Goal: Task Accomplishment & Management: Complete application form

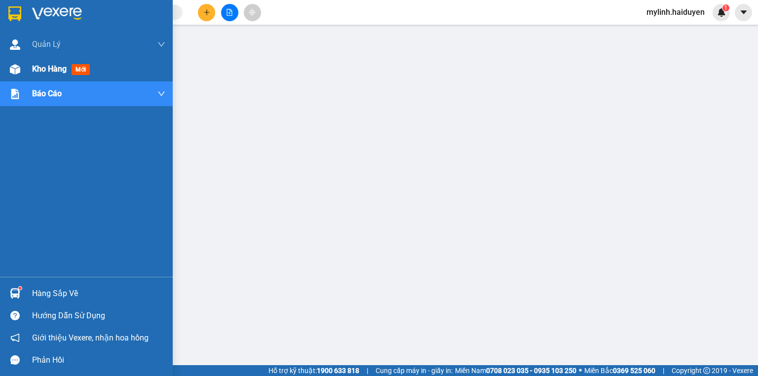
click at [69, 74] on div "Kho hàng mới" at bounding box center [63, 69] width 62 height 12
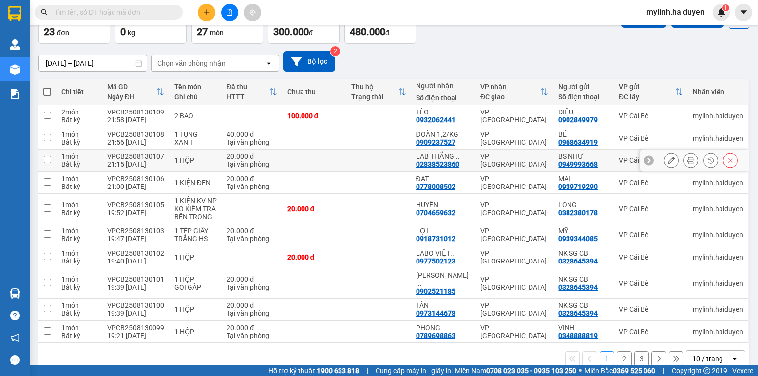
scroll to position [69, 0]
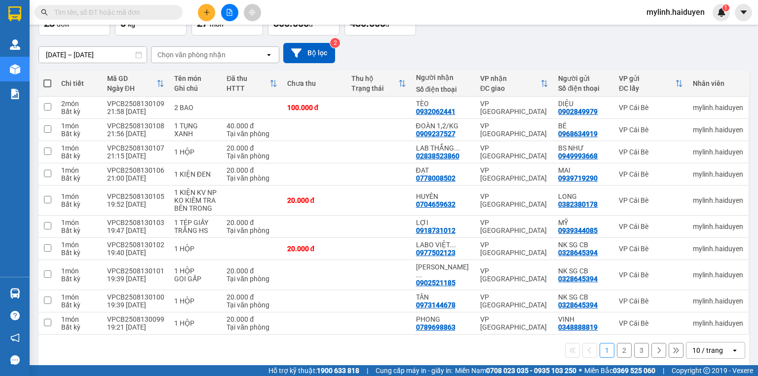
click at [617, 346] on button "2" at bounding box center [624, 350] width 15 height 15
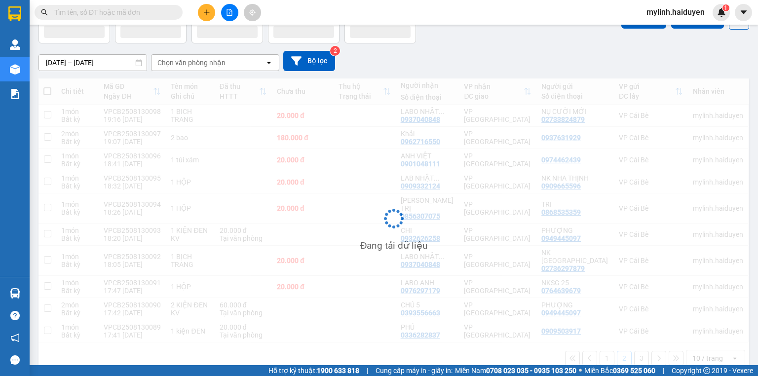
scroll to position [61, 0]
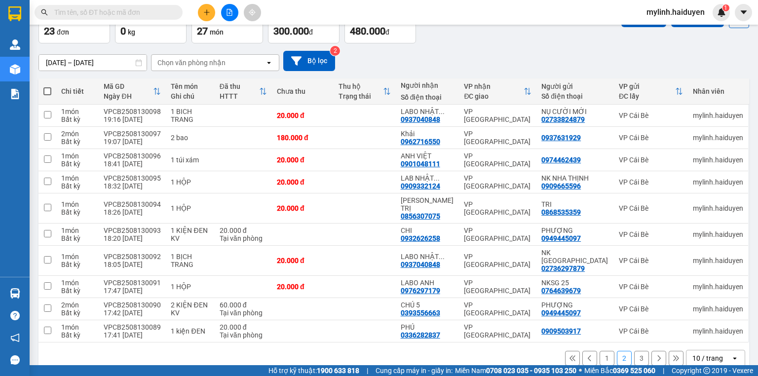
click at [637, 351] on button "3" at bounding box center [641, 358] width 15 height 15
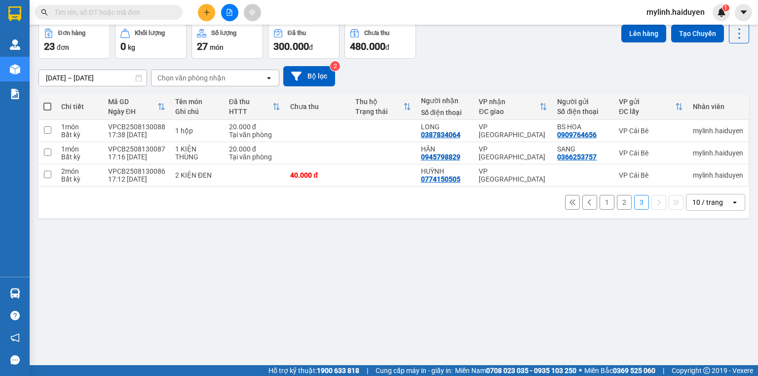
click at [618, 203] on button "2" at bounding box center [624, 202] width 15 height 15
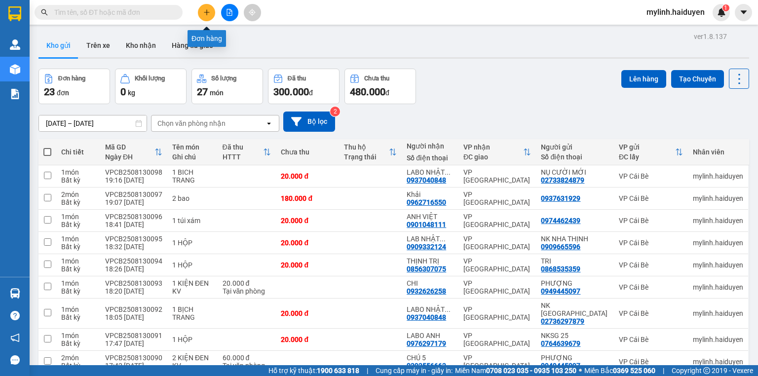
drag, startPoint x: 213, startPoint y: 5, endPoint x: 215, endPoint y: 15, distance: 9.5
click at [213, 5] on div at bounding box center [230, 12] width 74 height 17
click at [205, 16] on button at bounding box center [206, 12] width 17 height 17
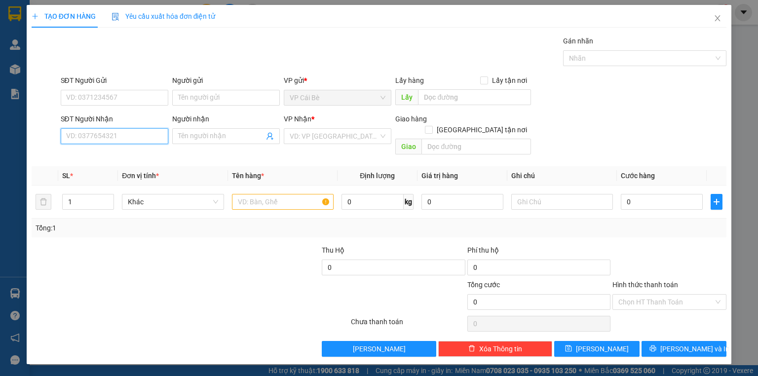
drag, startPoint x: 131, startPoint y: 136, endPoint x: 142, endPoint y: 123, distance: 16.4
click at [137, 128] on input "SĐT Người Nhận" at bounding box center [115, 136] width 108 height 16
click at [130, 155] on div "0899683877 - TRANG" at bounding box center [115, 155] width 96 height 11
type input "0899683877"
type input "TRANG"
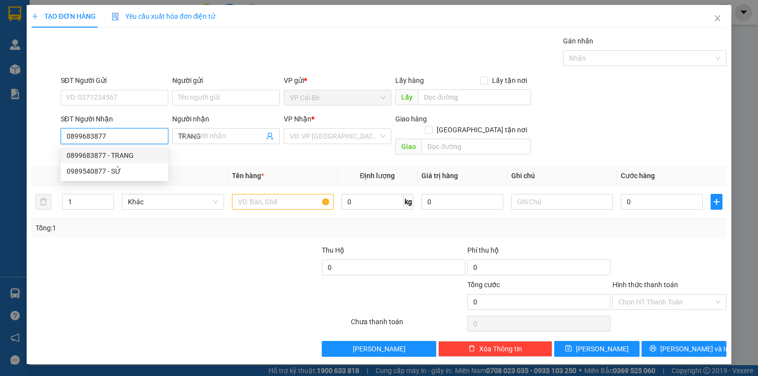
type input "20.000"
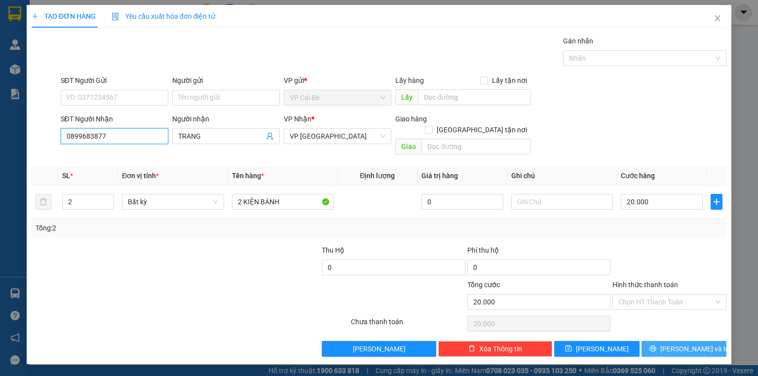
type input "0899683877"
drag, startPoint x: 678, startPoint y: 341, endPoint x: 546, endPoint y: 263, distance: 153.2
click at [677, 344] on span "Lưu và In" at bounding box center [695, 349] width 69 height 11
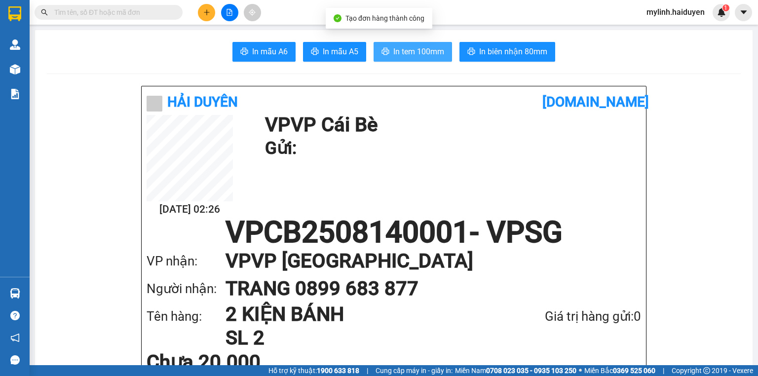
click at [409, 49] on span "In tem 100mm" at bounding box center [418, 51] width 51 height 12
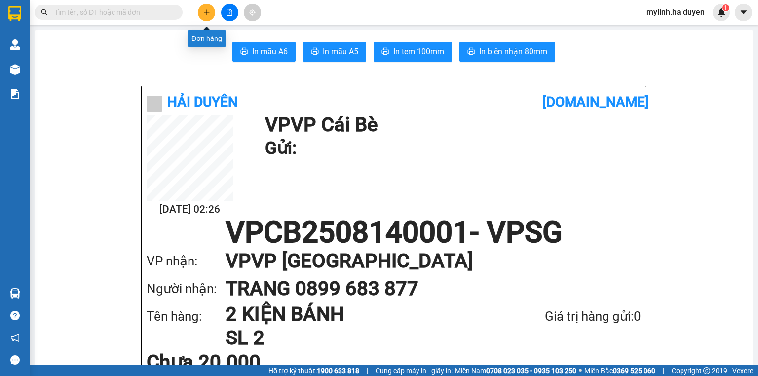
click at [206, 12] on icon "plus" at bounding box center [206, 11] width 0 height 5
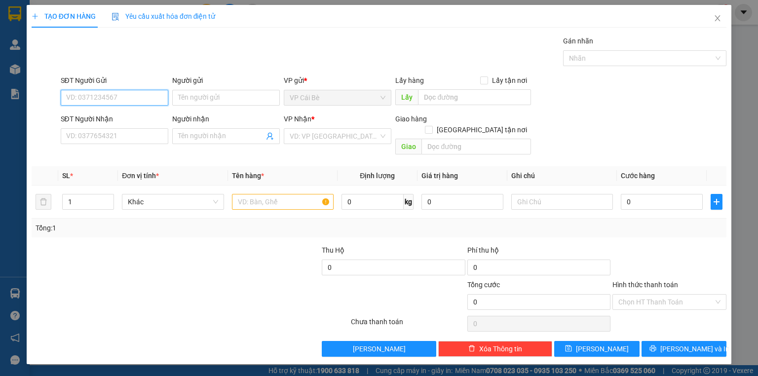
click at [136, 101] on input "SĐT Người Gửi" at bounding box center [115, 98] width 108 height 16
type input "3"
type input "456"
drag, startPoint x: 96, startPoint y: 95, endPoint x: 0, endPoint y: 126, distance: 100.8
click at [0, 127] on div "TẠO ĐƠN HÀNG Yêu cầu xuất hóa đơn điện tử Transit Pickup Surcharge Ids Transit …" at bounding box center [379, 188] width 758 height 376
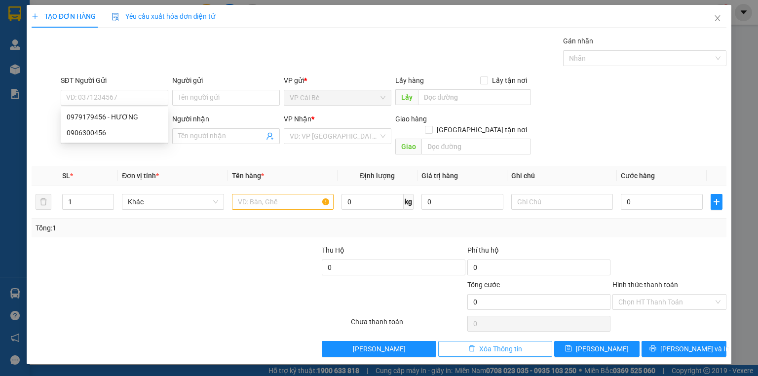
click at [490, 344] on span "Xóa Thông tin" at bounding box center [500, 349] width 43 height 11
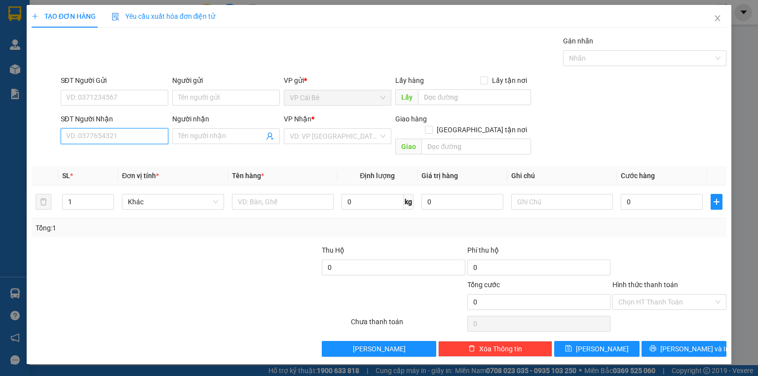
click at [116, 140] on input "SĐT Người Nhận" at bounding box center [115, 136] width 108 height 16
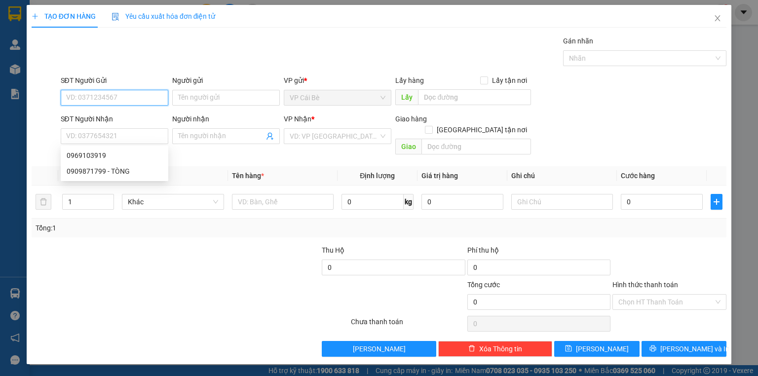
click at [114, 98] on input "SĐT Người Gửi" at bounding box center [115, 98] width 108 height 16
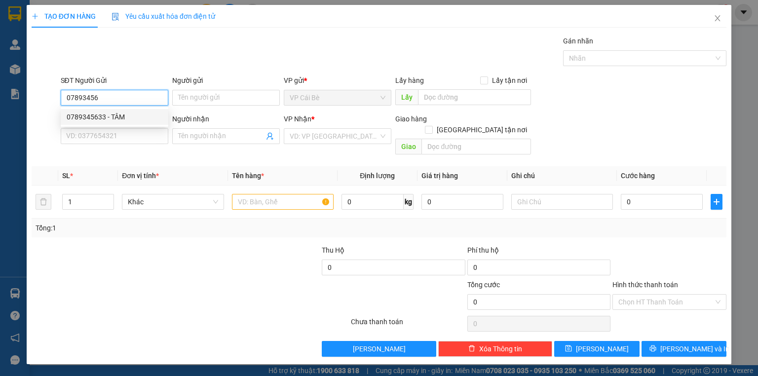
click at [118, 113] on div "0789345633 - TÂM" at bounding box center [115, 117] width 96 height 11
type input "0789345633"
type input "TÂM"
type input "0902940804"
type input "NGỌC"
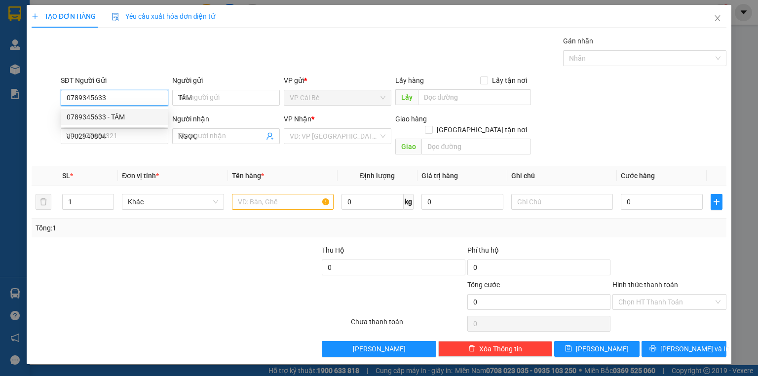
type input "20.000"
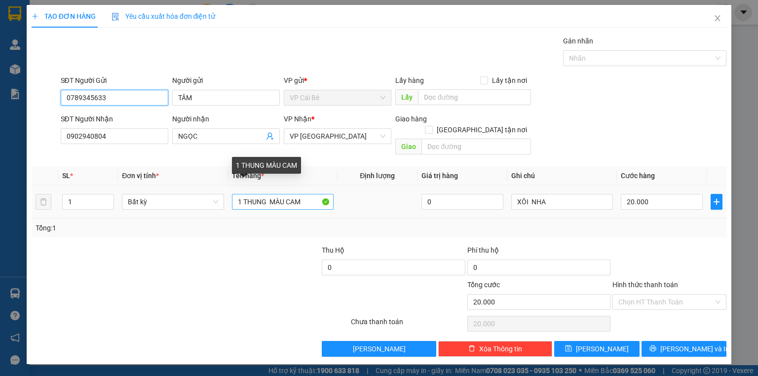
type input "0789345633"
drag, startPoint x: 307, startPoint y: 190, endPoint x: 191, endPoint y: 172, distance: 117.4
click at [191, 172] on table "SL * Đơn vị tính * Tên hàng * Định lượng Giá trị hàng Ghi chú Cước hàng 1 Bất k…" at bounding box center [379, 192] width 695 height 52
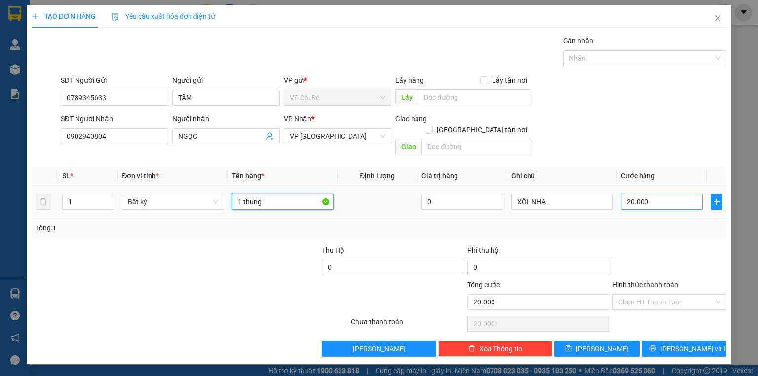
type input "1 thung"
click at [666, 194] on input "20.000" at bounding box center [662, 202] width 82 height 16
type input "0"
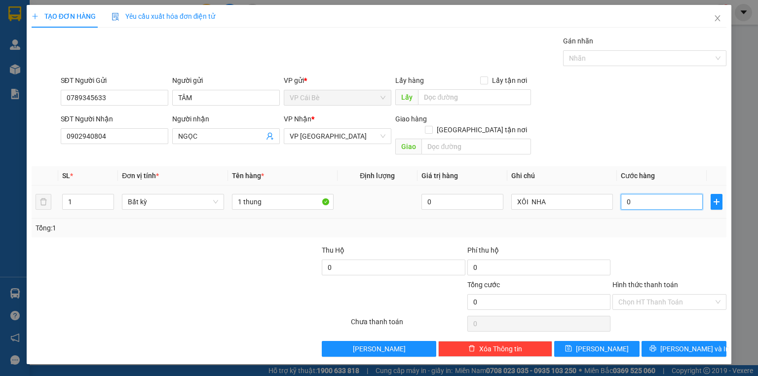
type input "3"
type input "03"
type input "30"
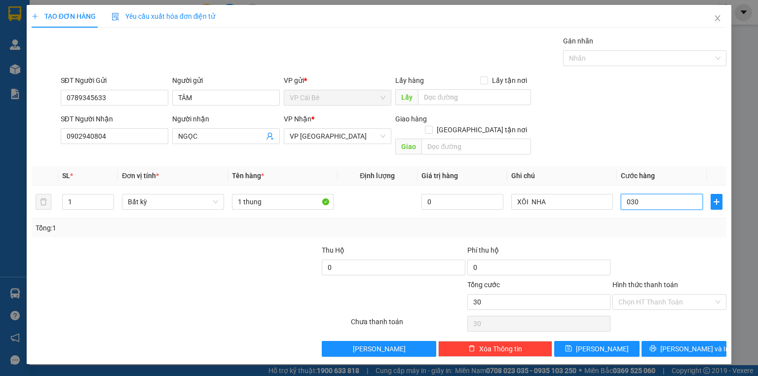
type input "030"
type input "30.000"
click at [637, 149] on div "Transit Pickup Surcharge Ids Transit Deliver Surcharge Ids Transit Deliver Surc…" at bounding box center [379, 196] width 695 height 321
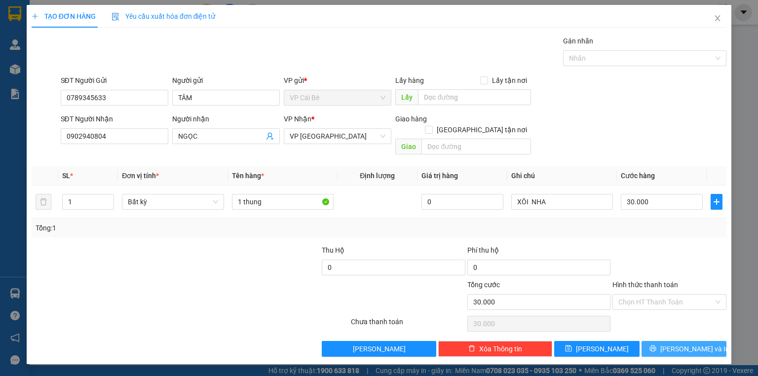
click at [678, 344] on span "Lưu và In" at bounding box center [695, 349] width 69 height 11
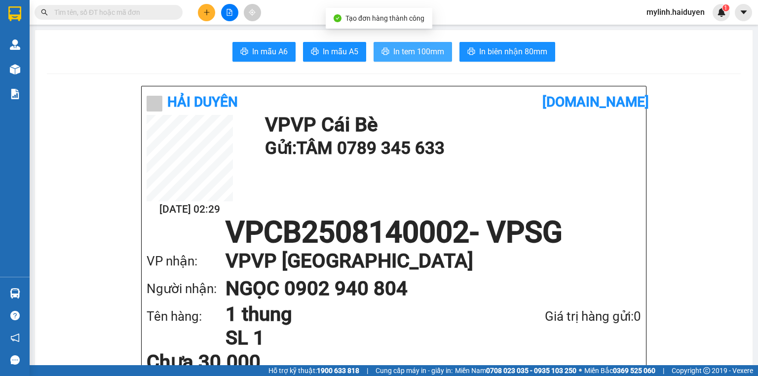
click at [416, 53] on span "In tem 100mm" at bounding box center [418, 51] width 51 height 12
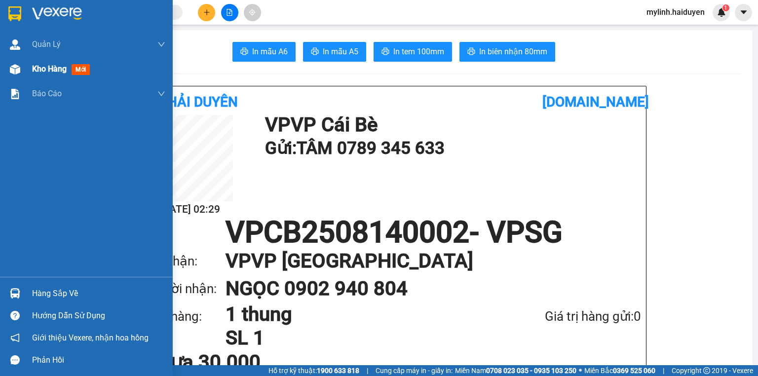
click at [51, 71] on span "Kho hàng" at bounding box center [49, 68] width 35 height 9
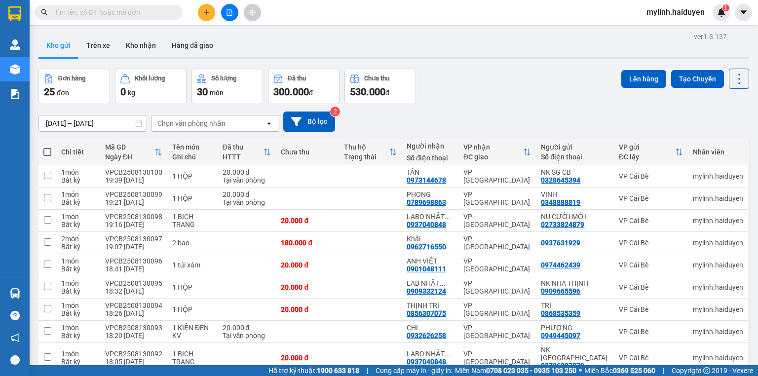
click at [49, 152] on span at bounding box center [47, 152] width 8 height 8
click at [47, 147] on input "checkbox" at bounding box center [47, 147] width 0 height 0
checkbox input "true"
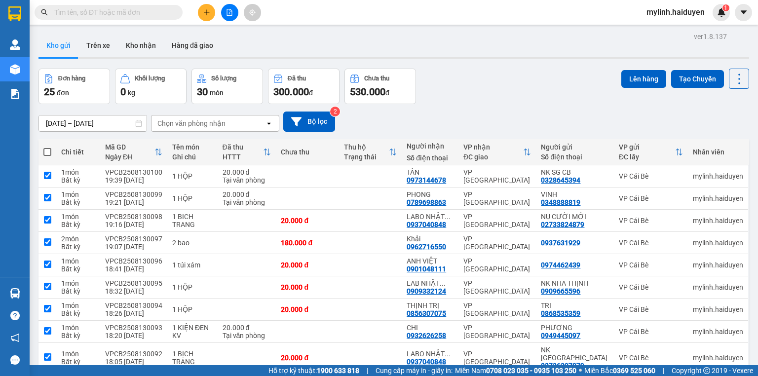
checkbox input "true"
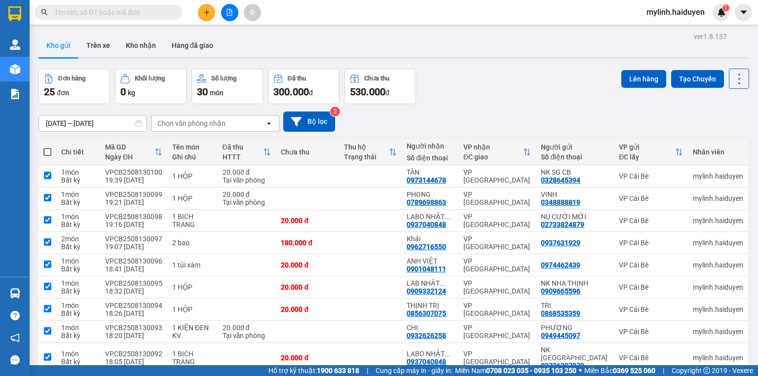
checkbox input "true"
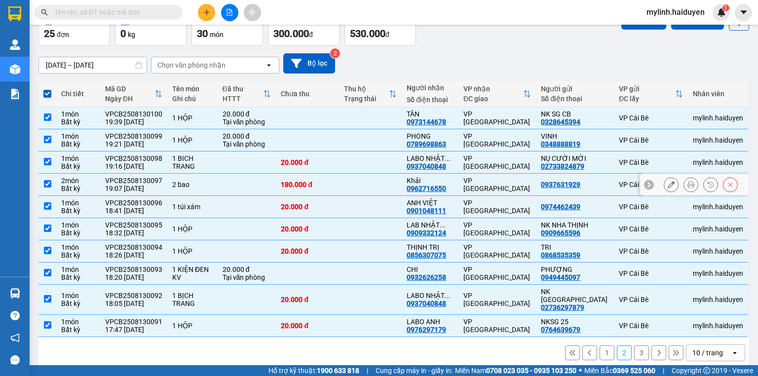
scroll to position [61, 0]
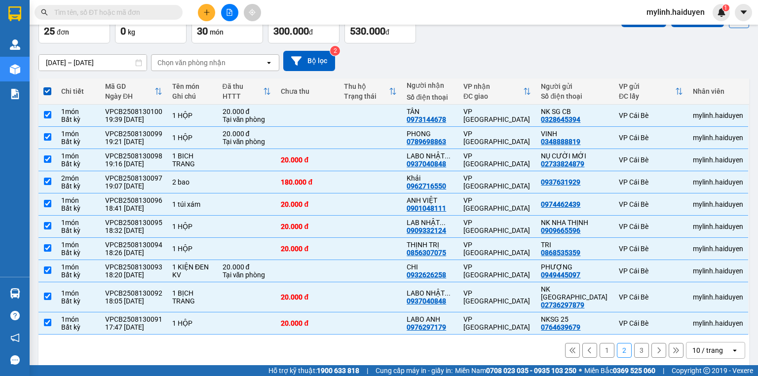
click at [602, 343] on button "1" at bounding box center [607, 350] width 15 height 15
checkbox input "false"
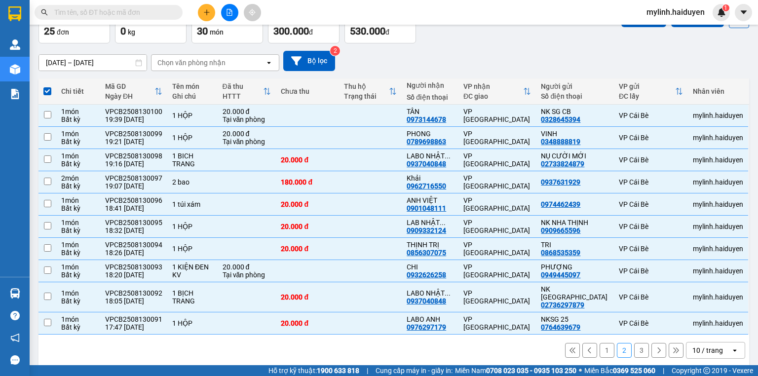
checkbox input "false"
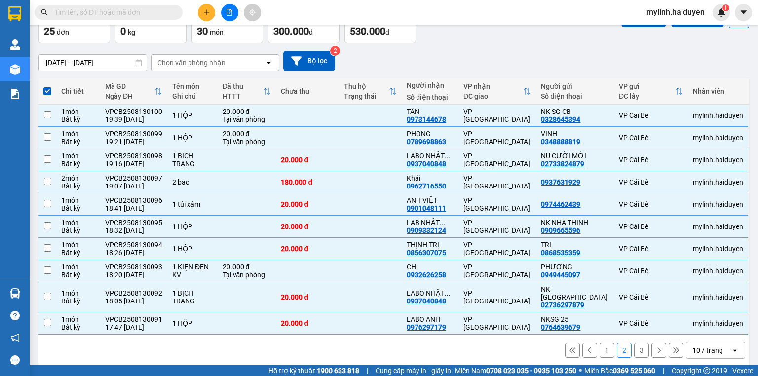
checkbox input "false"
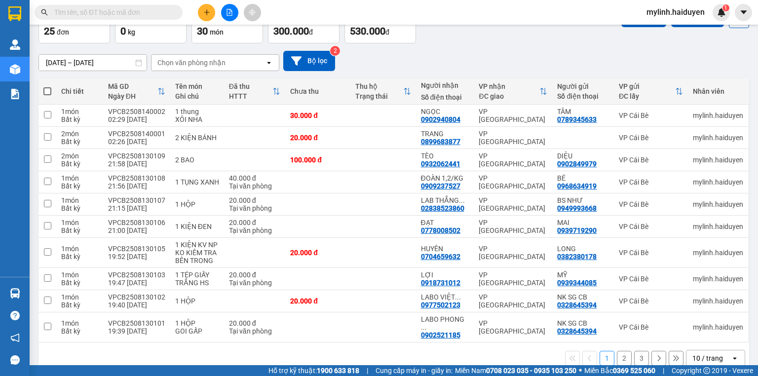
click at [47, 90] on span at bounding box center [47, 91] width 8 height 8
click at [47, 86] on input "checkbox" at bounding box center [47, 86] width 0 height 0
checkbox input "true"
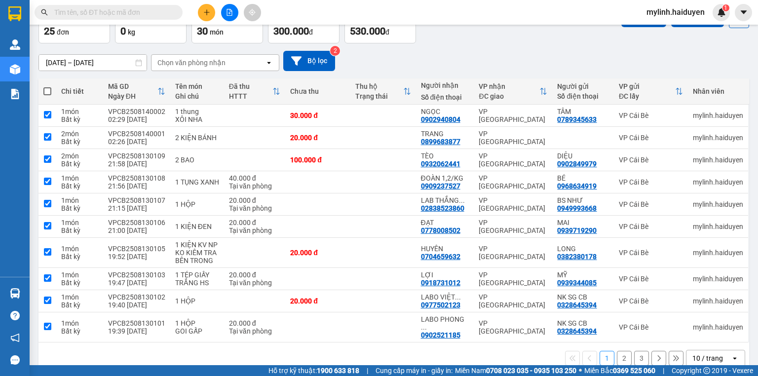
checkbox input "true"
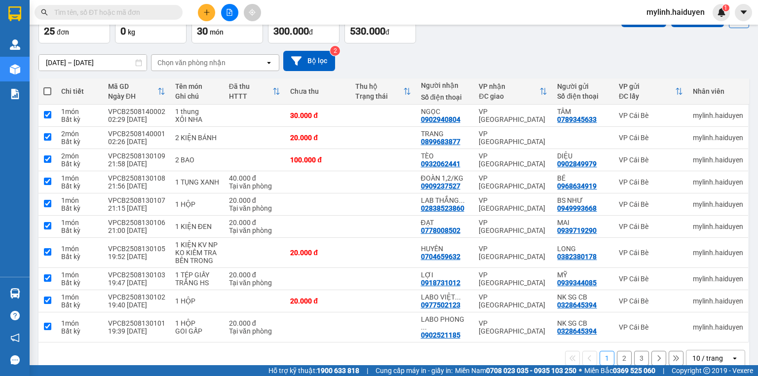
checkbox input "true"
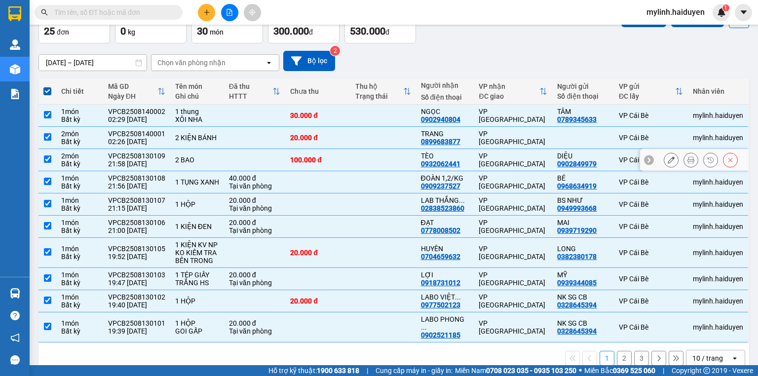
click at [48, 160] on input "checkbox" at bounding box center [47, 159] width 7 height 7
checkbox input "false"
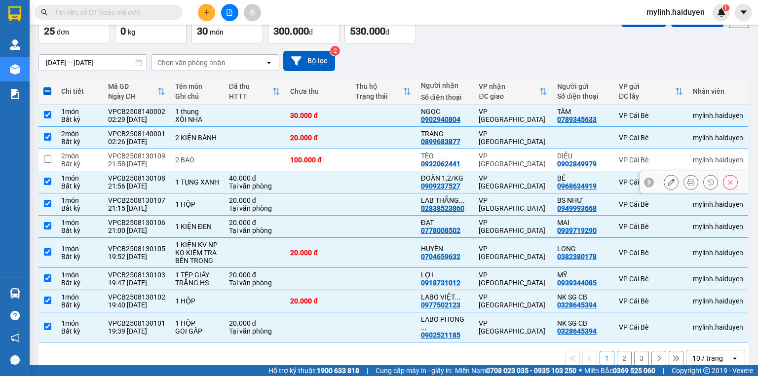
scroll to position [0, 0]
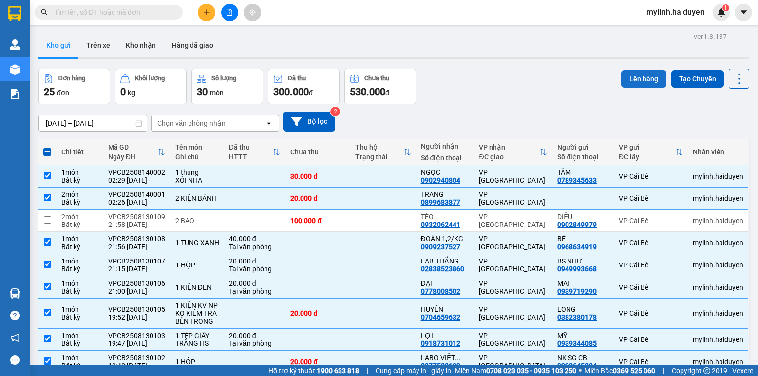
click at [636, 75] on button "Lên hàng" at bounding box center [644, 79] width 45 height 18
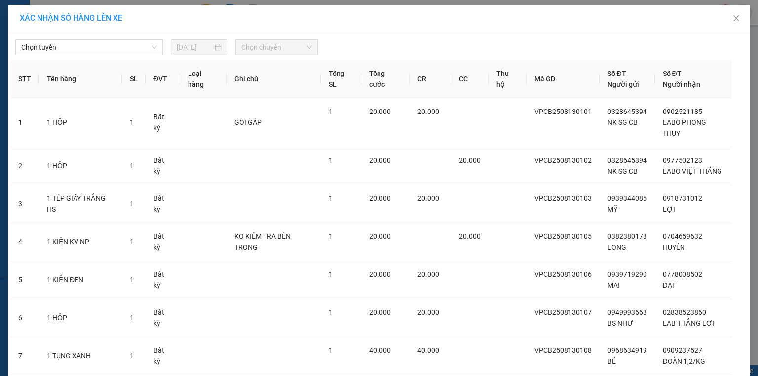
drag, startPoint x: 96, startPoint y: 48, endPoint x: 92, endPoint y: 57, distance: 9.5
click at [95, 50] on span "Chọn tuyến" at bounding box center [89, 47] width 136 height 15
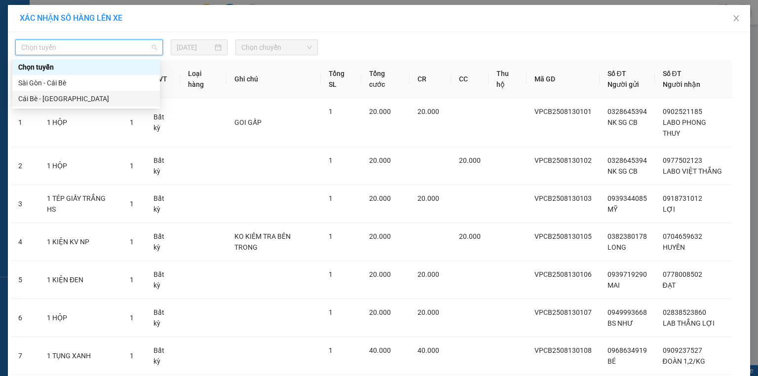
click at [55, 96] on div "Cái Bè - Sài Gòn" at bounding box center [86, 98] width 136 height 11
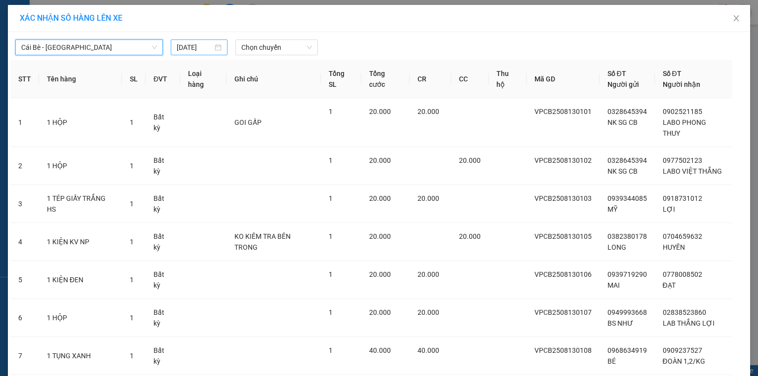
click at [195, 47] on input "14/08/2025" at bounding box center [195, 47] width 36 height 11
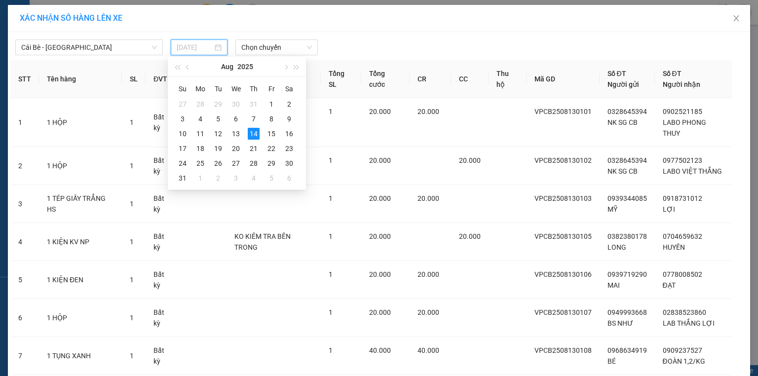
type input "14/08/2025"
click at [255, 134] on div "14" at bounding box center [254, 134] width 12 height 12
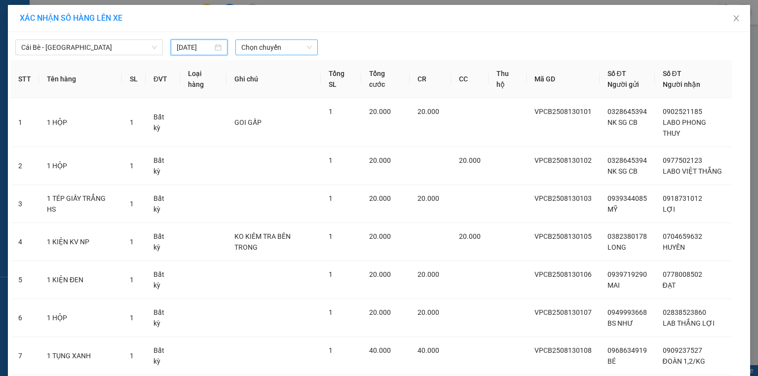
click at [253, 45] on span "Chọn chuyến" at bounding box center [276, 47] width 71 height 15
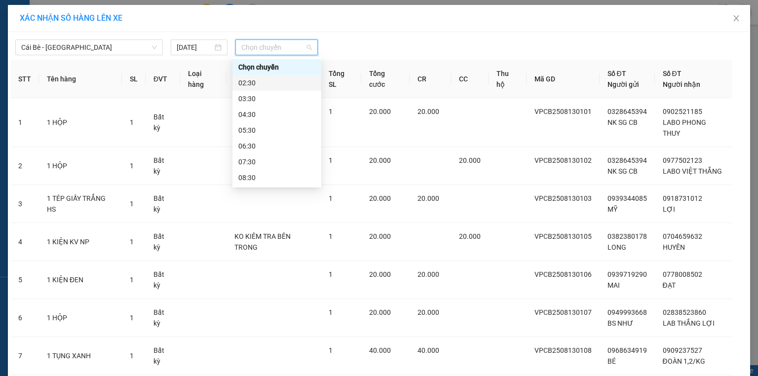
drag, startPoint x: 255, startPoint y: 77, endPoint x: 292, endPoint y: 72, distance: 37.8
click at [255, 78] on div "02:30" at bounding box center [276, 83] width 77 height 11
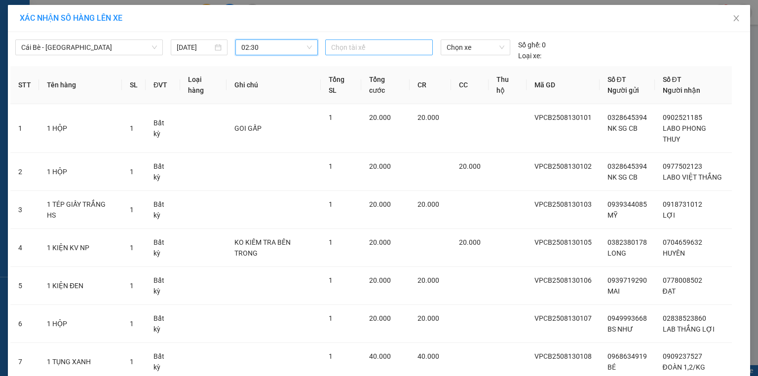
click at [339, 49] on div at bounding box center [379, 47] width 103 height 12
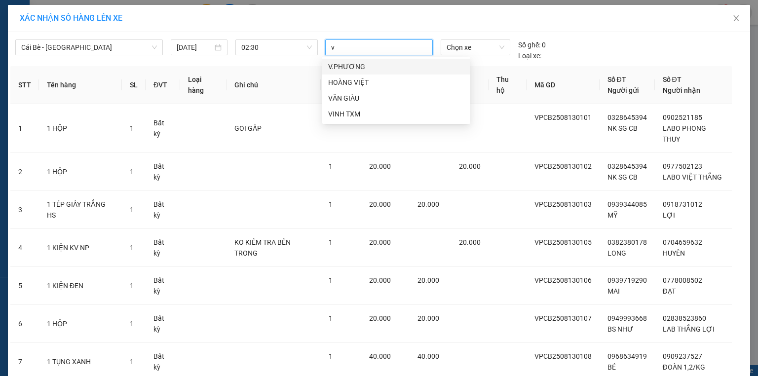
type input "vi"
click at [358, 63] on div "HOÀNG VIỆT" at bounding box center [396, 66] width 136 height 11
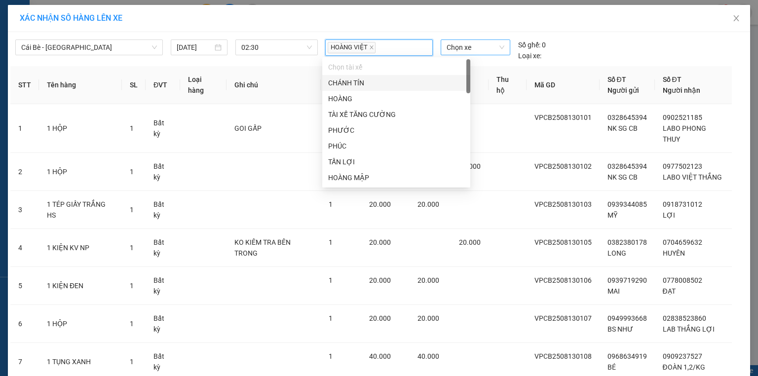
click at [453, 47] on span "Chọn xe" at bounding box center [475, 47] width 57 height 15
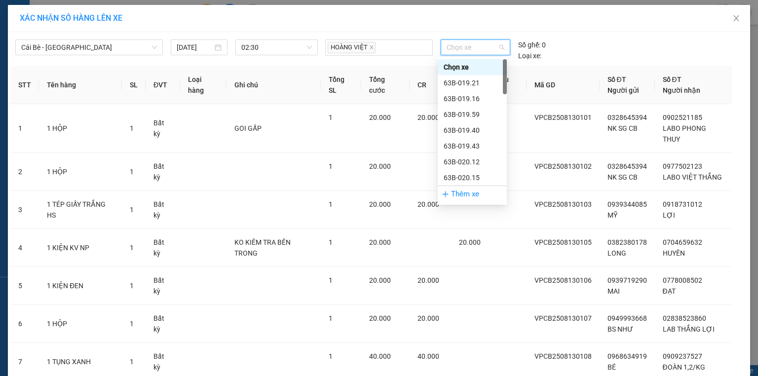
type input "7"
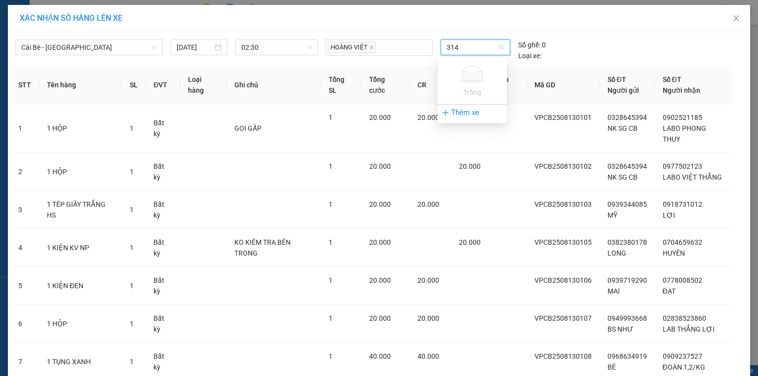
type input "31"
click at [471, 65] on div "63B-021.31" at bounding box center [472, 67] width 57 height 11
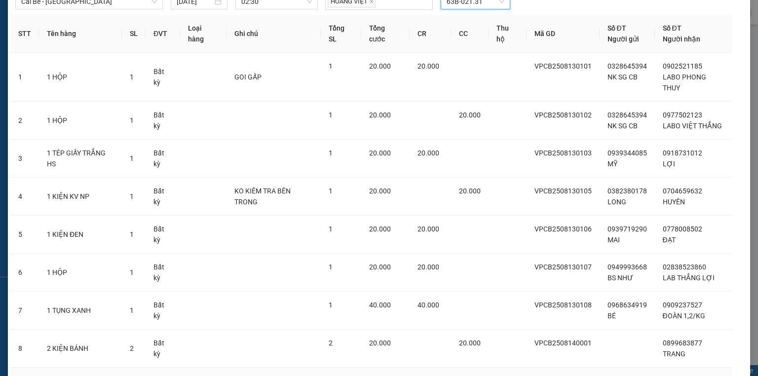
scroll to position [118, 0]
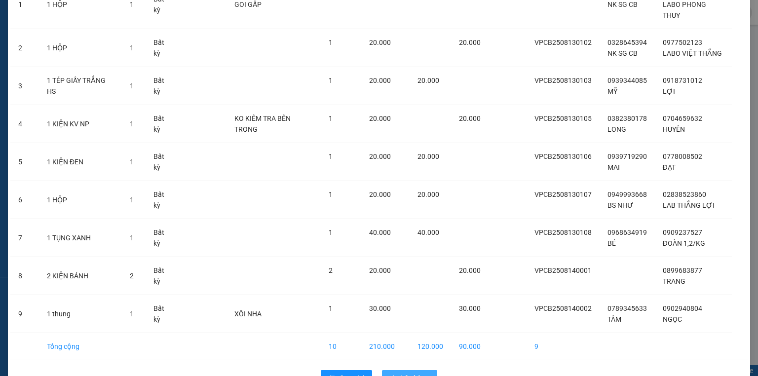
click at [403, 373] on span "Lên hàng" at bounding box center [415, 378] width 29 height 11
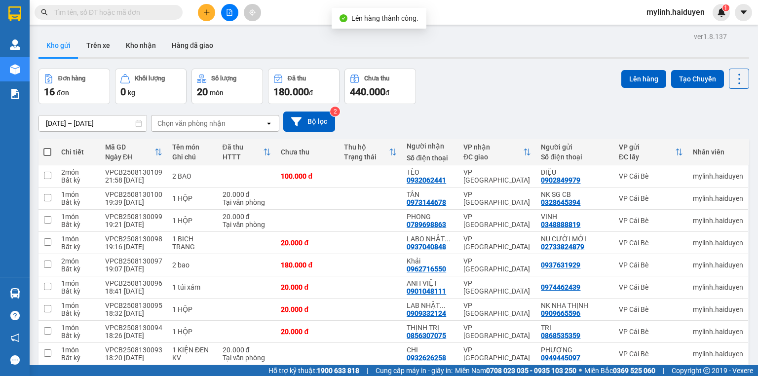
click at [48, 152] on span at bounding box center [47, 152] width 8 height 8
click at [47, 147] on input "checkbox" at bounding box center [47, 147] width 0 height 0
checkbox input "true"
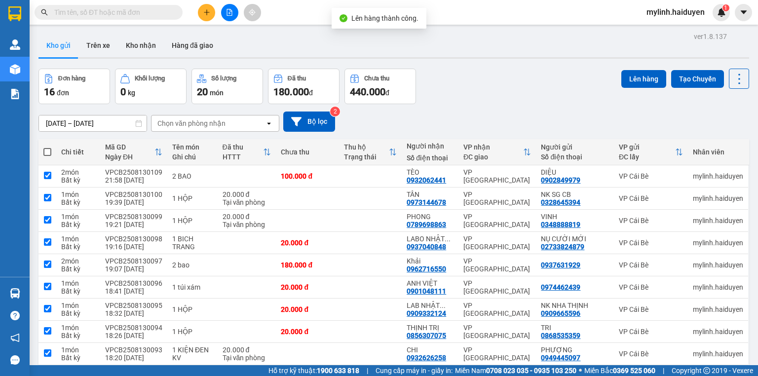
checkbox input "true"
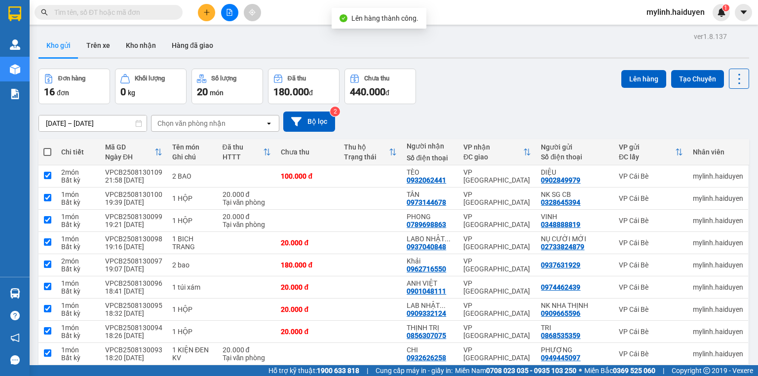
checkbox input "true"
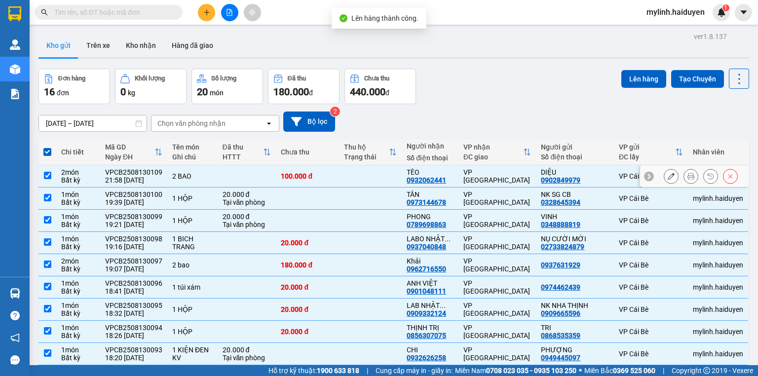
click at [45, 174] on input "checkbox" at bounding box center [47, 175] width 7 height 7
checkbox input "false"
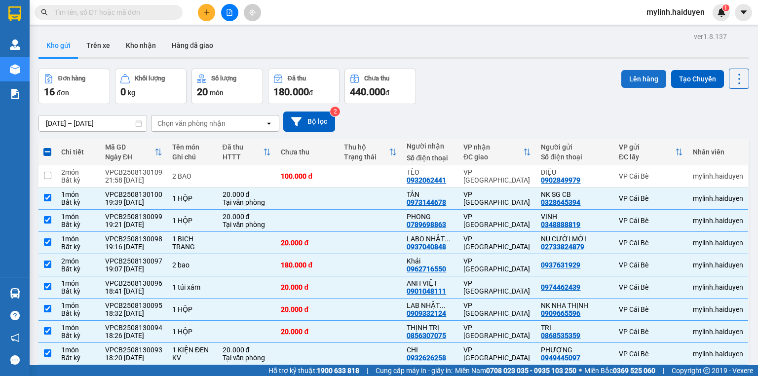
click at [634, 80] on button "Lên hàng" at bounding box center [644, 79] width 45 height 18
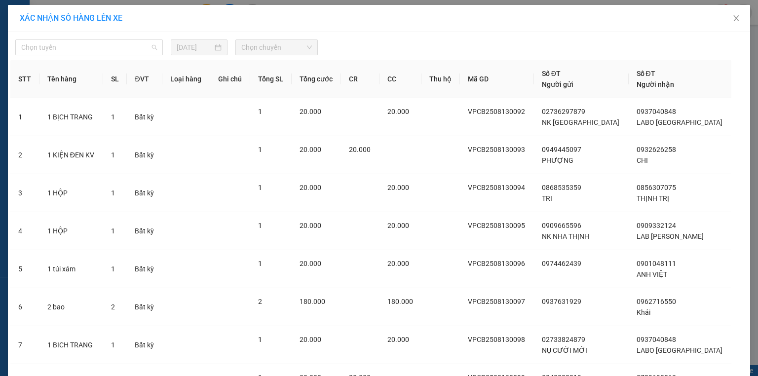
drag, startPoint x: 69, startPoint y: 45, endPoint x: 63, endPoint y: 80, distance: 35.1
click at [69, 47] on span "Chọn tuyến" at bounding box center [89, 47] width 136 height 15
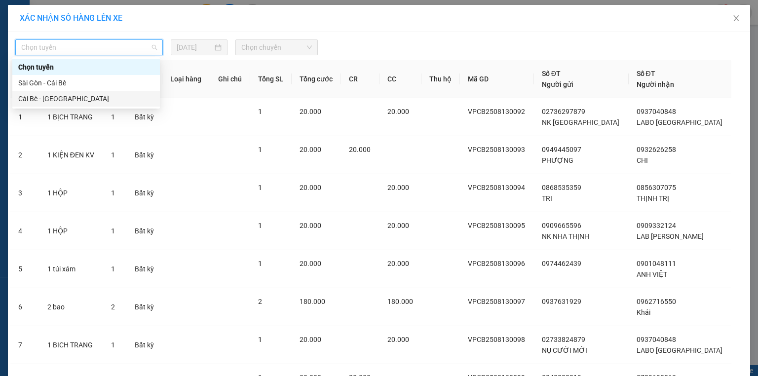
drag, startPoint x: 63, startPoint y: 98, endPoint x: 190, endPoint y: 63, distance: 131.1
click at [65, 98] on div "Cái Bè - Sài Gòn" at bounding box center [86, 98] width 136 height 11
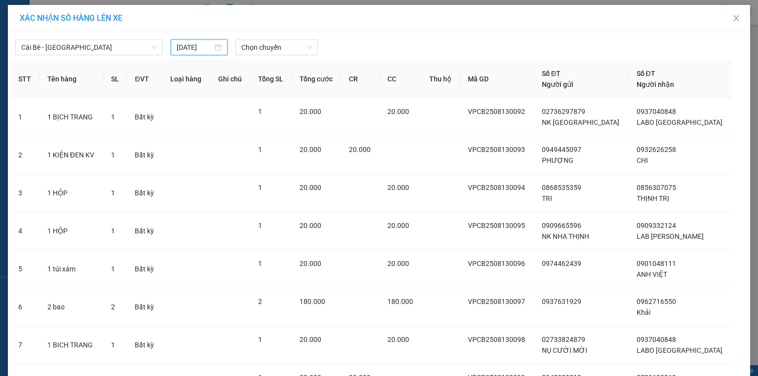
drag, startPoint x: 174, startPoint y: 41, endPoint x: 184, endPoint y: 43, distance: 10.1
click at [177, 42] on input "[DATE]" at bounding box center [195, 47] width 36 height 11
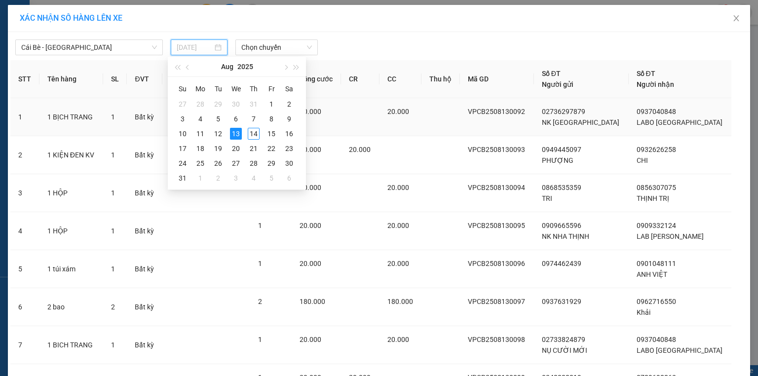
click at [255, 130] on div "14" at bounding box center [254, 134] width 12 height 12
type input "14/08/2025"
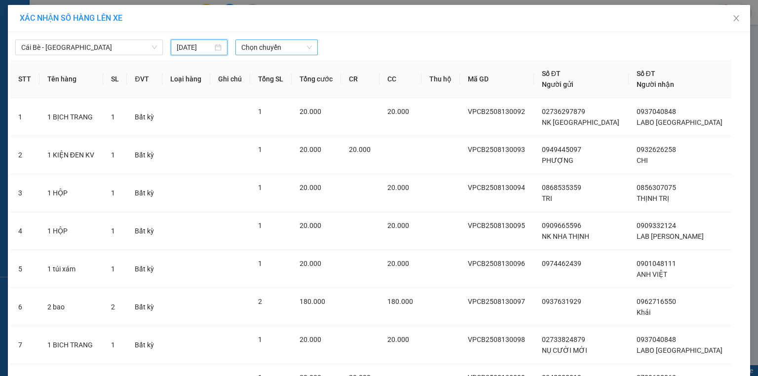
click at [257, 47] on span "Chọn chuyến" at bounding box center [276, 47] width 71 height 15
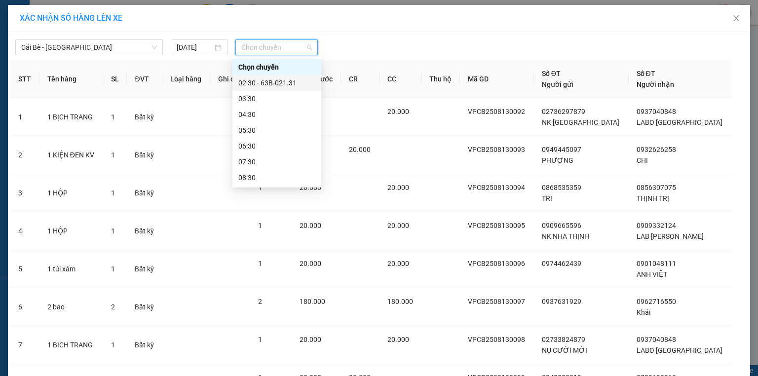
drag, startPoint x: 270, startPoint y: 82, endPoint x: 286, endPoint y: 99, distance: 23.7
click at [271, 82] on div "02:30 - 63B-021.31" at bounding box center [276, 83] width 77 height 11
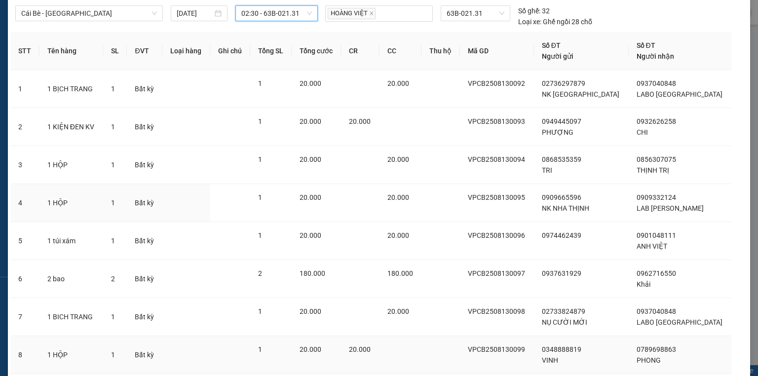
scroll to position [141, 0]
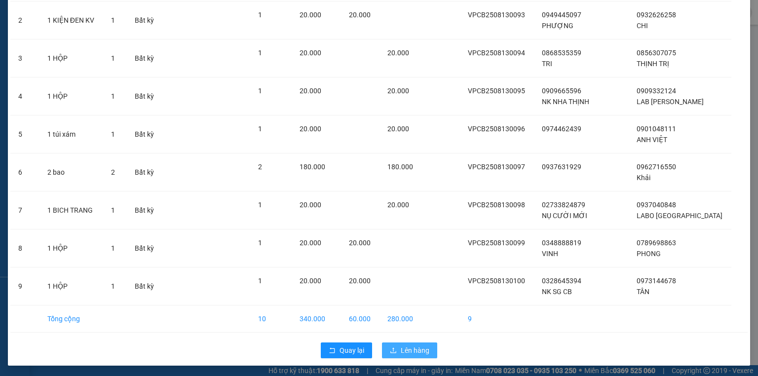
click at [404, 346] on span "Lên hàng" at bounding box center [415, 350] width 29 height 11
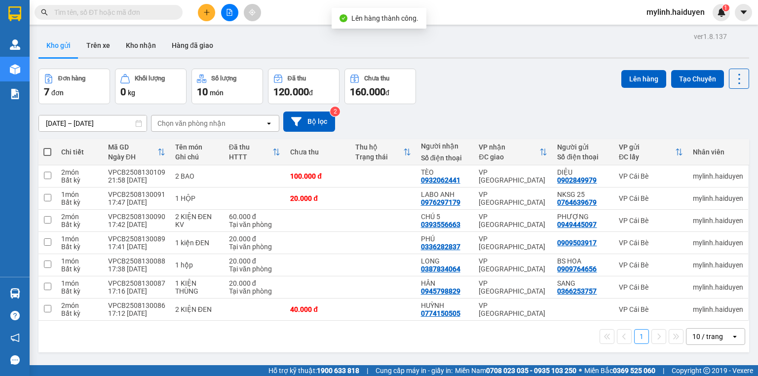
click at [45, 153] on span at bounding box center [47, 152] width 8 height 8
click at [47, 147] on input "checkbox" at bounding box center [47, 147] width 0 height 0
checkbox input "true"
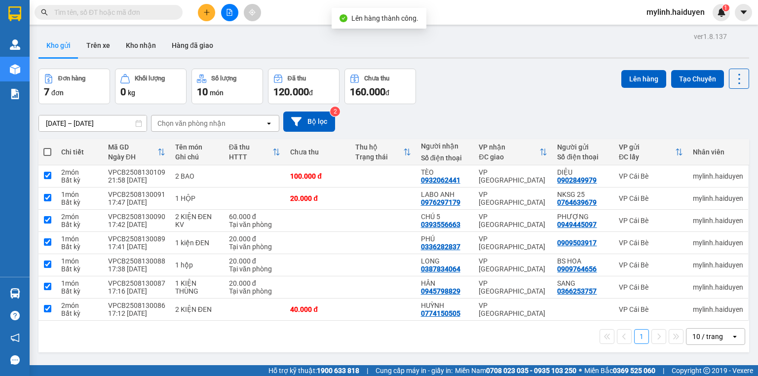
checkbox input "true"
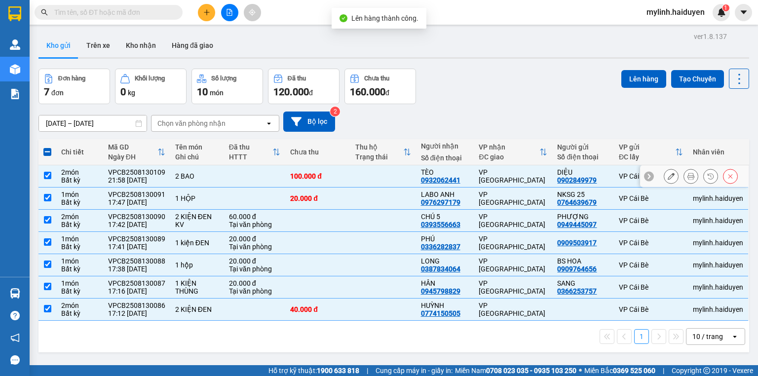
click at [46, 174] on input "checkbox" at bounding box center [47, 175] width 7 height 7
checkbox input "false"
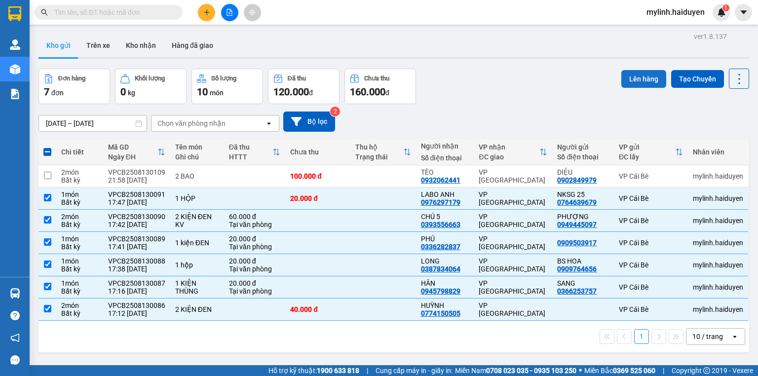
click at [641, 79] on button "Lên hàng" at bounding box center [644, 79] width 45 height 18
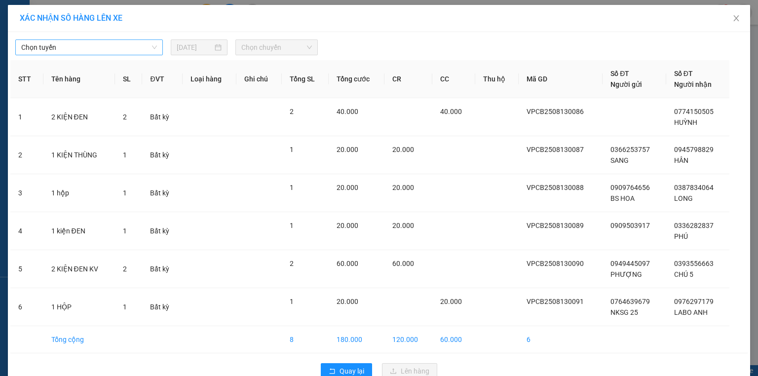
click at [54, 48] on span "Chọn tuyến" at bounding box center [89, 47] width 136 height 15
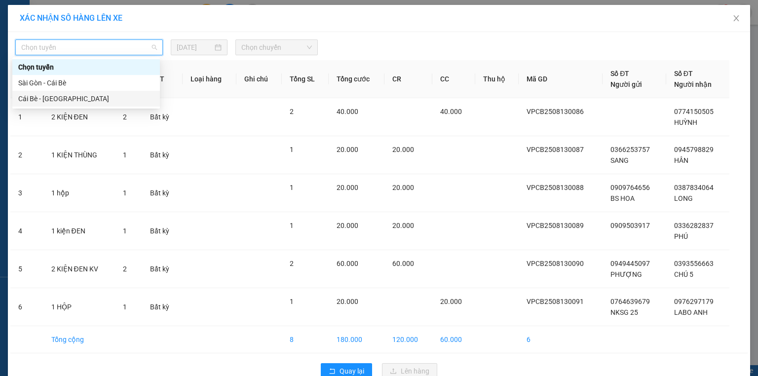
drag, startPoint x: 41, startPoint y: 97, endPoint x: 169, endPoint y: 51, distance: 135.9
click at [42, 97] on div "Cái Bè - Sài Gòn" at bounding box center [86, 98] width 136 height 11
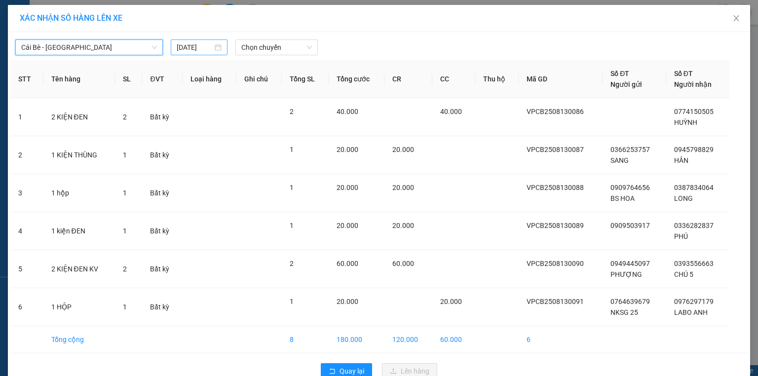
click at [186, 48] on input "[DATE]" at bounding box center [195, 47] width 36 height 11
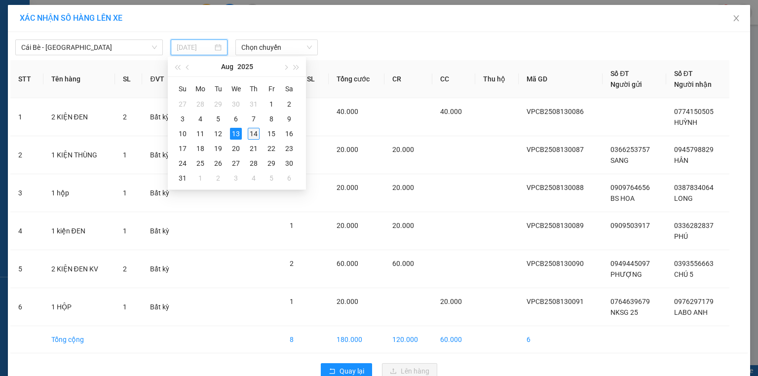
click at [254, 135] on div "14" at bounding box center [254, 134] width 12 height 12
type input "14/08/2025"
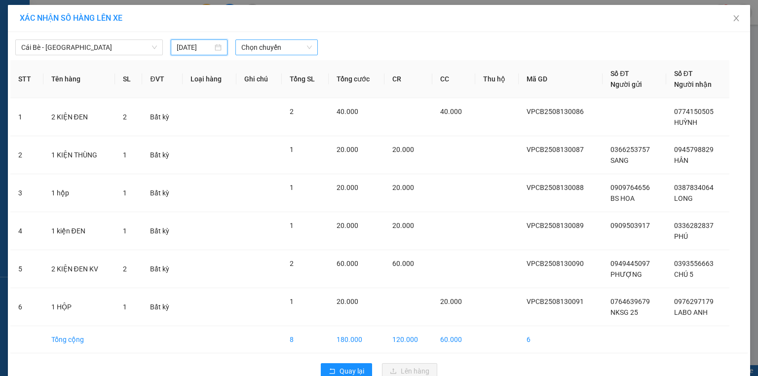
click at [267, 49] on span "Chọn chuyến" at bounding box center [276, 47] width 71 height 15
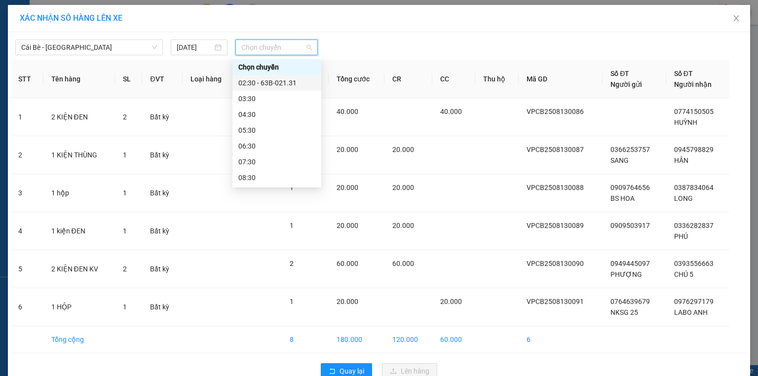
click at [269, 83] on div "02:30 - 63B-021.31" at bounding box center [276, 83] width 77 height 11
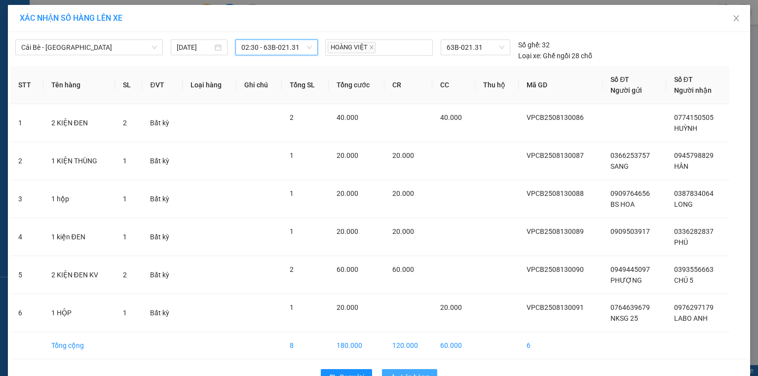
click at [423, 372] on span "Lên hàng" at bounding box center [415, 377] width 29 height 11
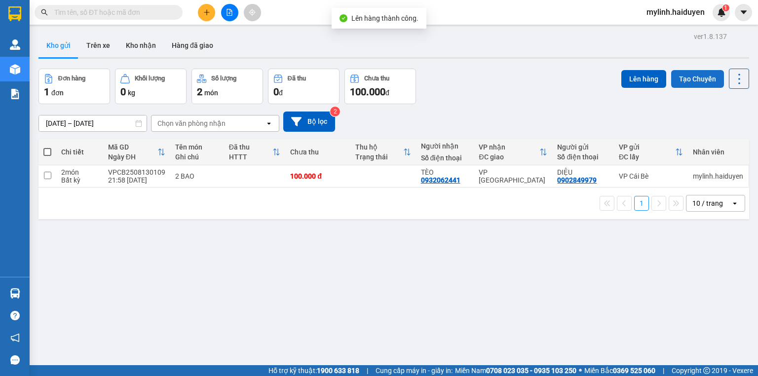
click at [682, 80] on button "Tạo Chuyến" at bounding box center [697, 79] width 53 height 18
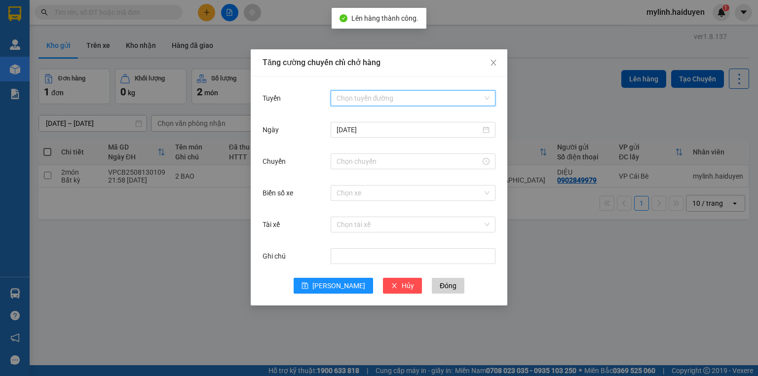
click at [368, 96] on input "Tuyến" at bounding box center [410, 98] width 146 height 15
click at [363, 134] on div "Cái Bè - Sài Gòn" at bounding box center [413, 133] width 153 height 11
drag, startPoint x: 379, startPoint y: 127, endPoint x: 384, endPoint y: 138, distance: 12.1
click at [378, 129] on input "[DATE]" at bounding box center [409, 129] width 144 height 11
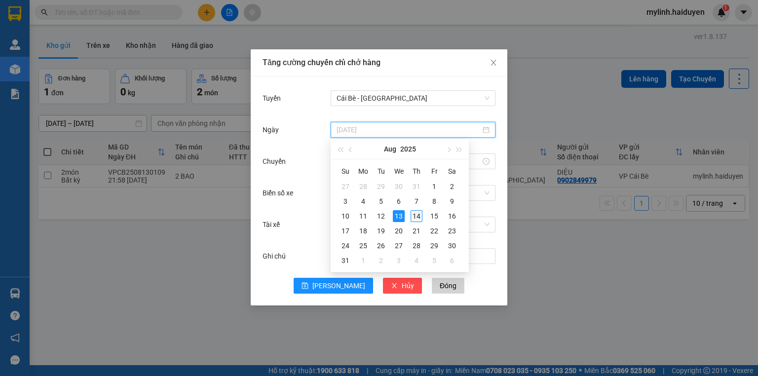
type input "14/08/2025"
click at [417, 215] on div "14" at bounding box center [417, 216] width 12 height 12
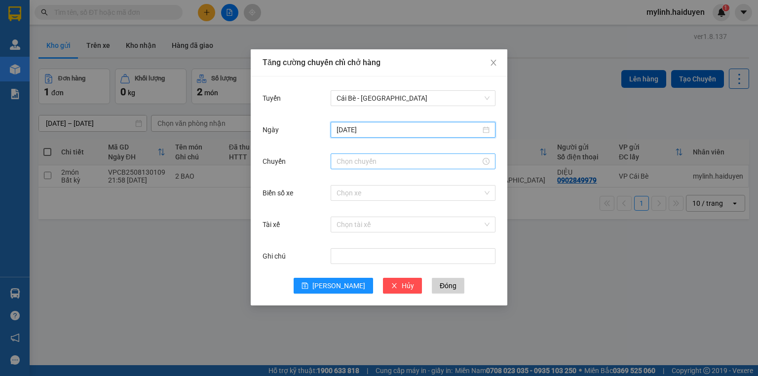
click at [366, 164] on input "Chuyến" at bounding box center [409, 161] width 144 height 11
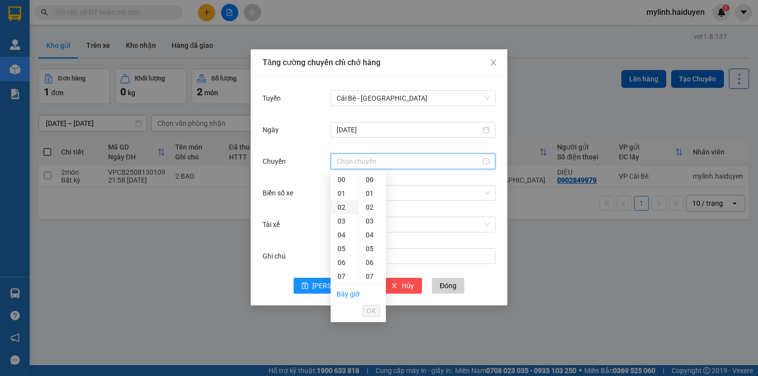
click at [343, 207] on div "02" at bounding box center [345, 207] width 28 height 14
type input "02:00"
click at [371, 308] on span "OK" at bounding box center [371, 311] width 9 height 11
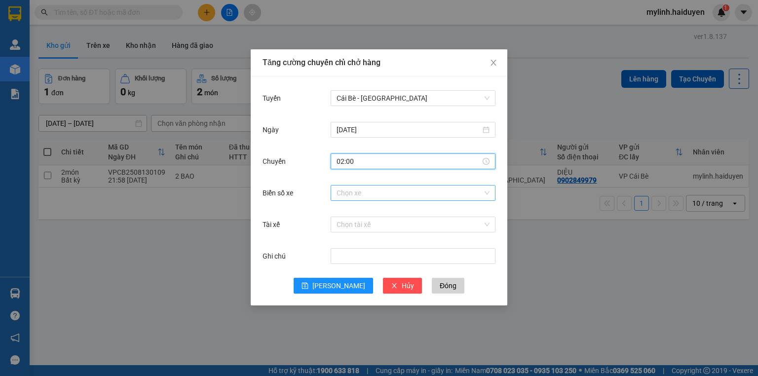
click at [369, 192] on input "Biển số xe" at bounding box center [410, 193] width 146 height 15
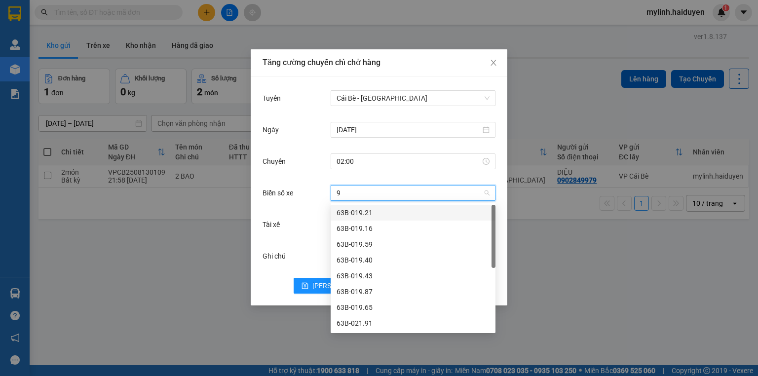
type input "95"
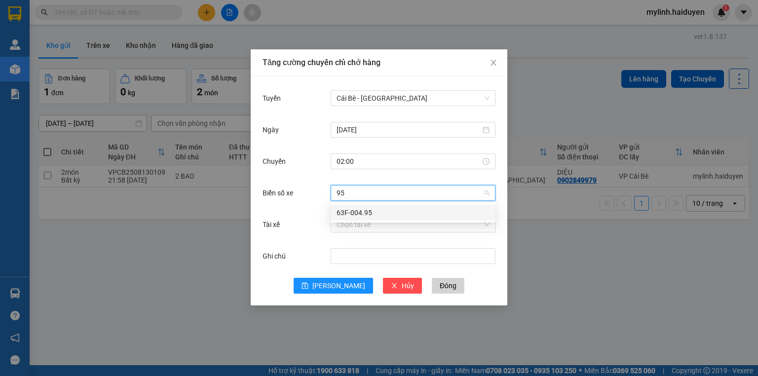
click at [366, 212] on div "63F-004.95" at bounding box center [413, 212] width 153 height 11
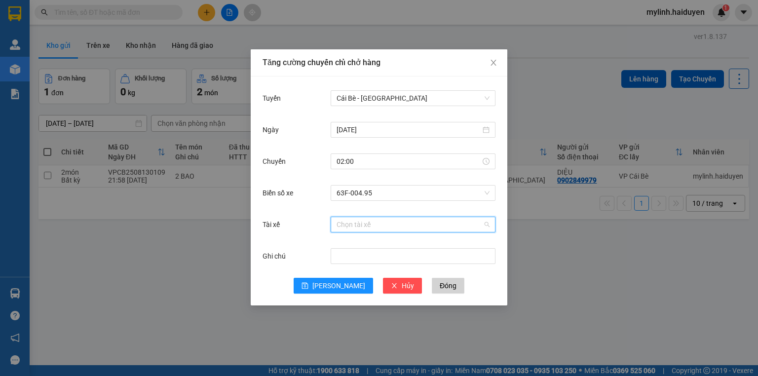
click at [365, 223] on input "Tài xế" at bounding box center [410, 224] width 146 height 15
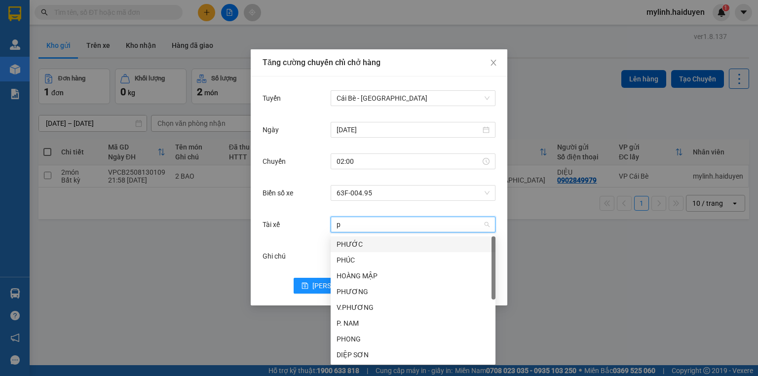
type input "ph"
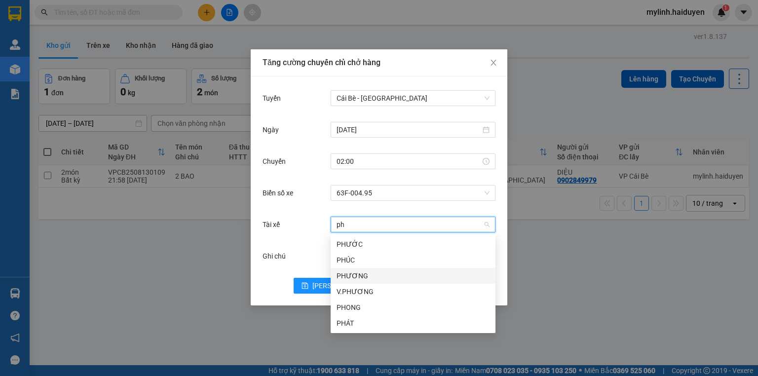
click at [355, 274] on div "PHƯƠNG" at bounding box center [413, 276] width 153 height 11
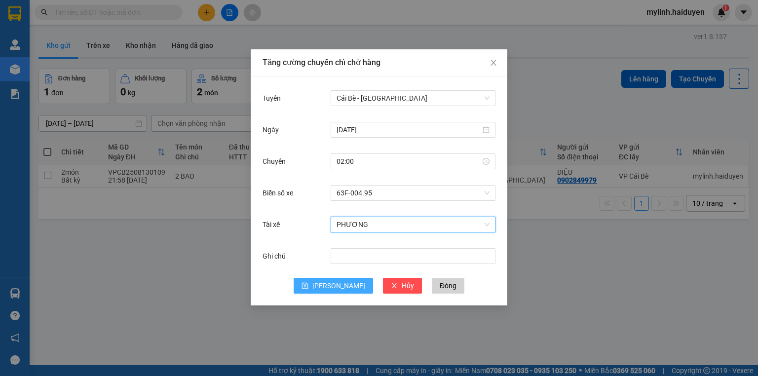
click at [330, 284] on button "Lưu" at bounding box center [333, 286] width 79 height 16
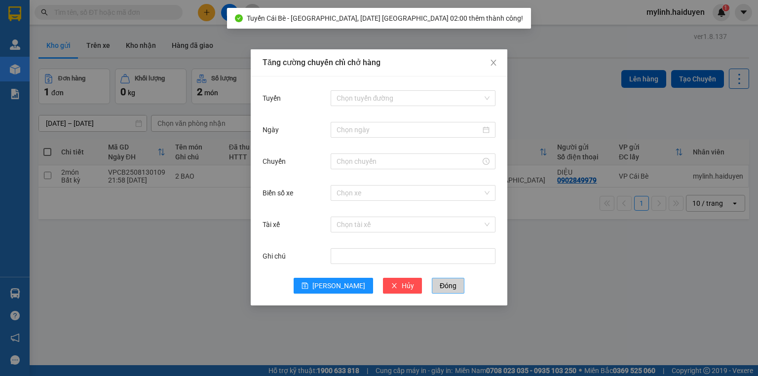
click at [440, 288] on span "Đóng" at bounding box center [448, 285] width 17 height 11
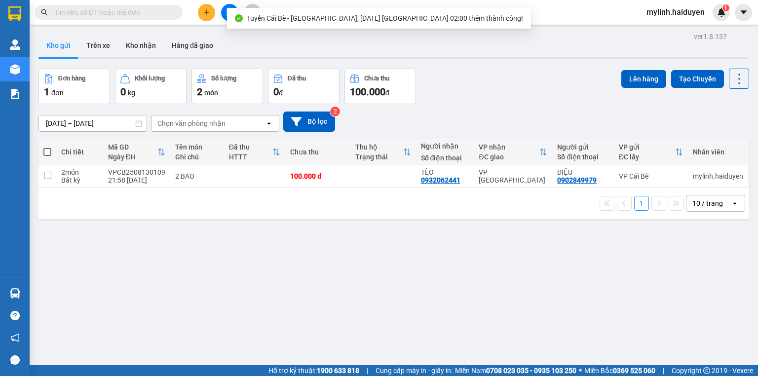
click at [228, 13] on icon "file-add" at bounding box center [229, 12] width 7 height 7
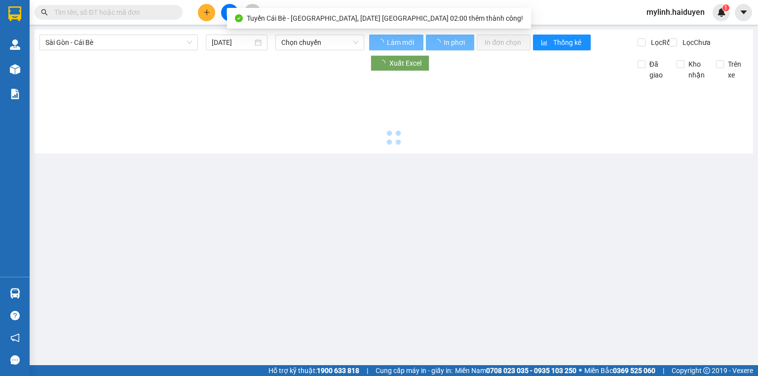
type input "14/08/2025"
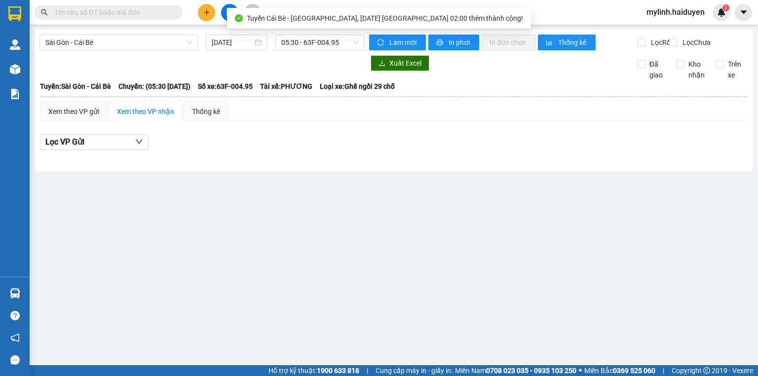
drag, startPoint x: 99, startPoint y: 39, endPoint x: 97, endPoint y: 52, distance: 12.5
click at [98, 45] on span "Sài Gòn - Cái Bè" at bounding box center [118, 42] width 147 height 15
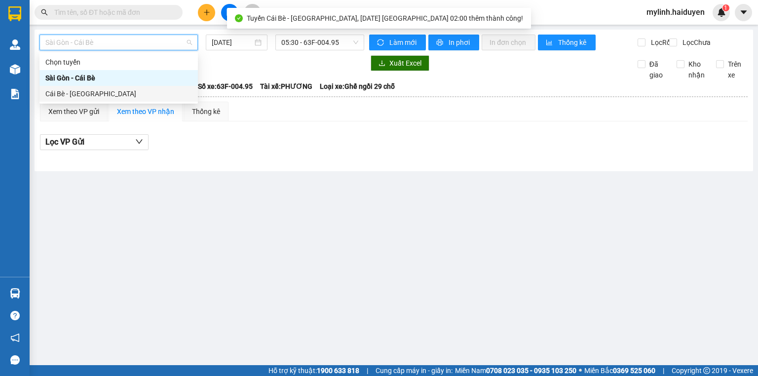
drag, startPoint x: 87, startPoint y: 91, endPoint x: 186, endPoint y: 64, distance: 101.9
click at [101, 90] on div "Cái Bè - Sài Gòn" at bounding box center [118, 93] width 147 height 11
type input "14/08/2025"
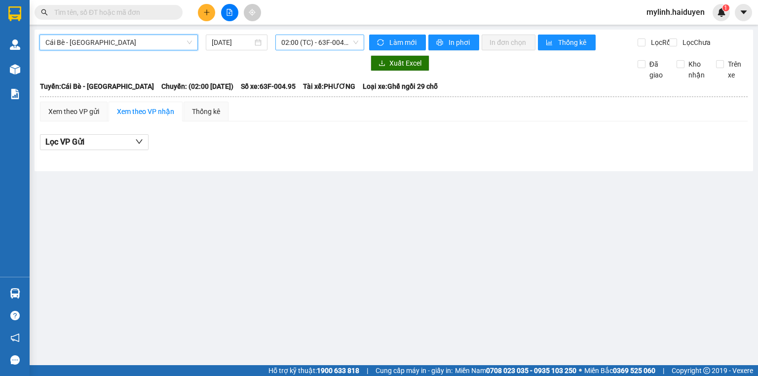
drag, startPoint x: 293, startPoint y: 43, endPoint x: 297, endPoint y: 52, distance: 9.9
click at [294, 43] on span "02:00 (TC) - 63F-004.95" at bounding box center [320, 42] width 78 height 15
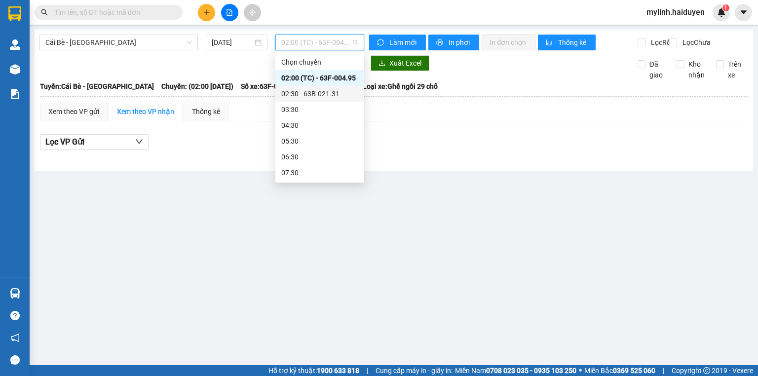
click at [297, 92] on div "02:30 - 63B-021.31" at bounding box center [319, 93] width 77 height 11
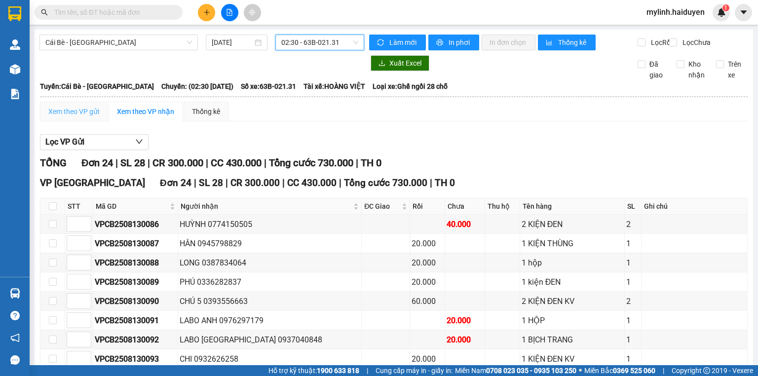
drag, startPoint x: 81, startPoint y: 112, endPoint x: 95, endPoint y: 120, distance: 16.2
click at [80, 112] on div "Xem theo VP gửi" at bounding box center [74, 112] width 68 height 20
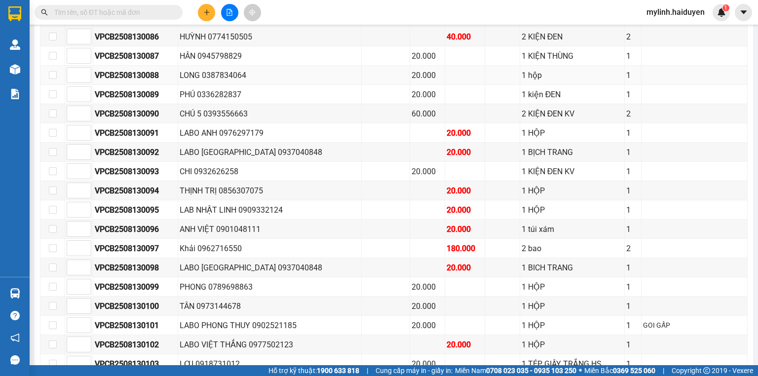
scroll to position [197, 0]
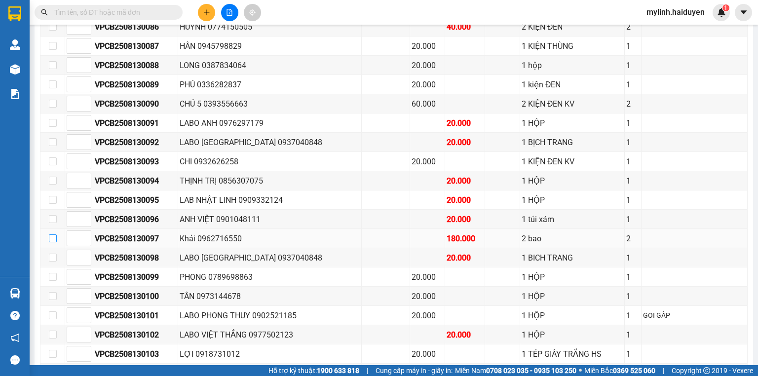
click at [50, 242] on input "checkbox" at bounding box center [53, 238] width 8 height 8
checkbox input "true"
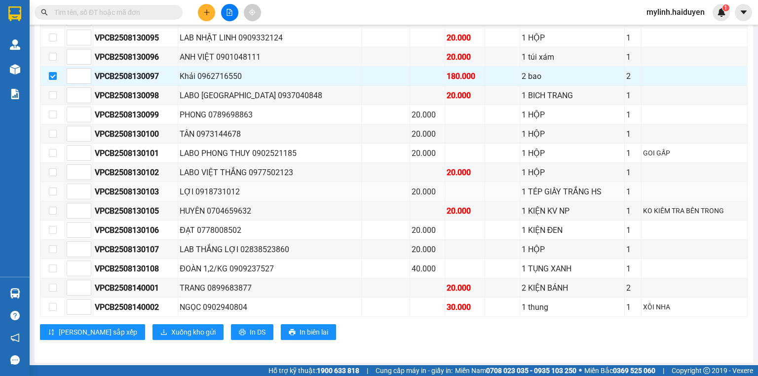
scroll to position [363, 0]
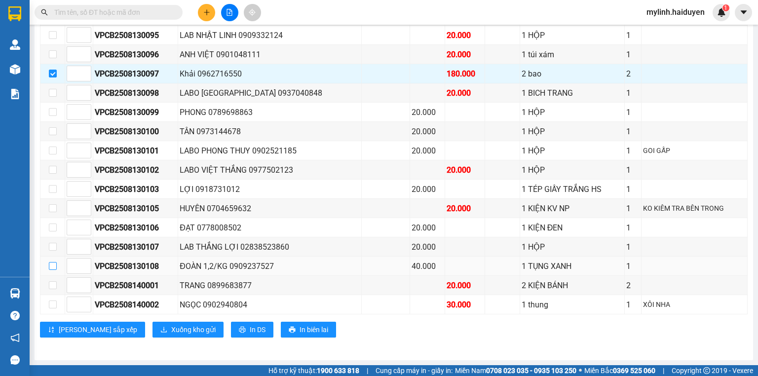
click at [49, 267] on input "checkbox" at bounding box center [53, 266] width 8 height 8
checkbox input "true"
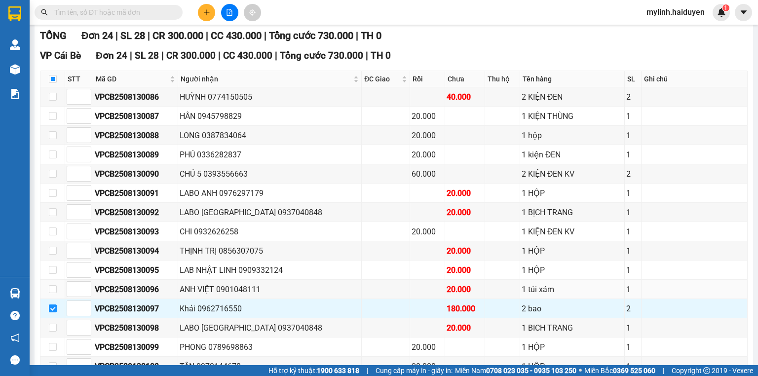
scroll to position [126, 0]
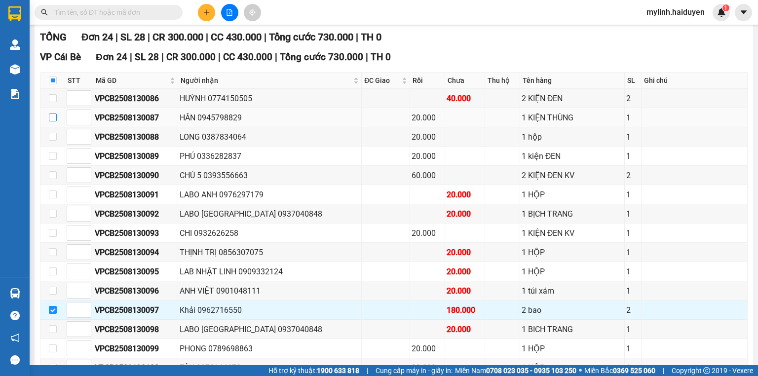
click at [53, 121] on input "checkbox" at bounding box center [53, 118] width 8 height 8
checkbox input "true"
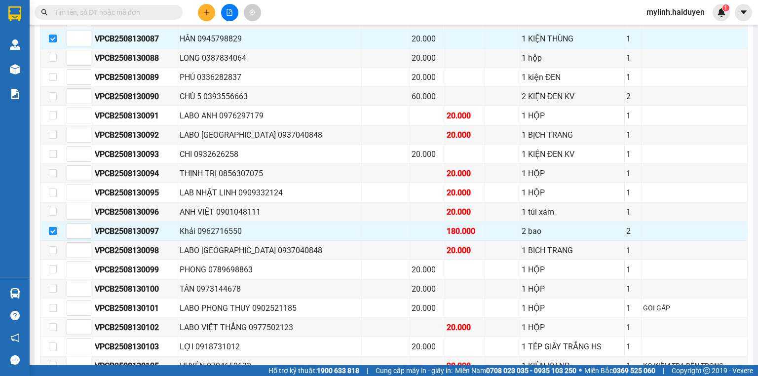
scroll to position [363, 0]
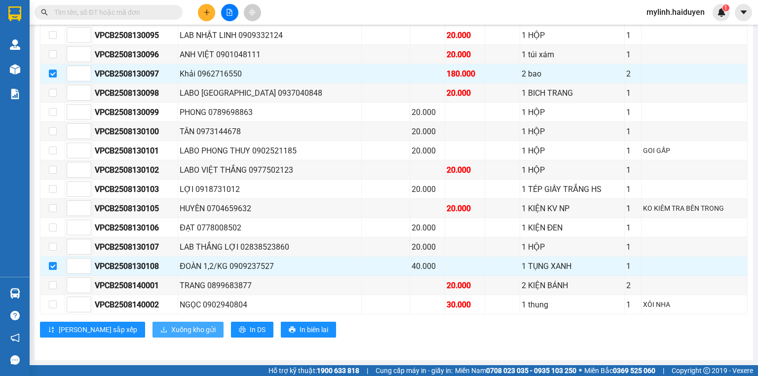
click at [171, 331] on span "Xuống kho gửi" at bounding box center [193, 329] width 44 height 11
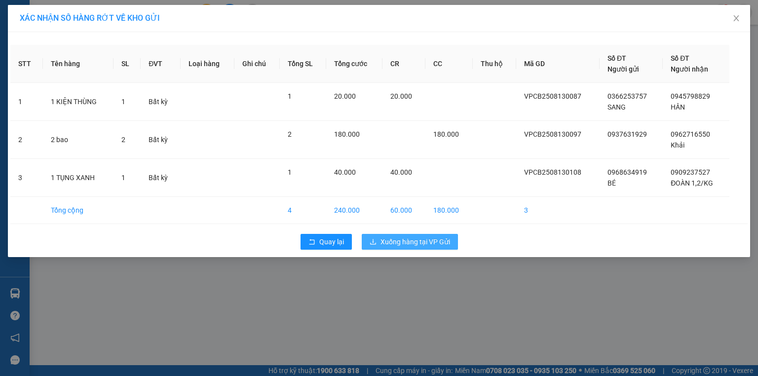
click at [397, 243] on span "Xuống hàng tại VP Gửi" at bounding box center [416, 241] width 70 height 11
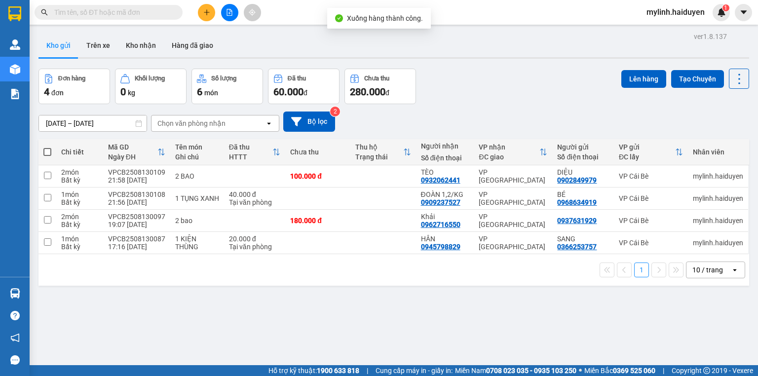
click at [49, 153] on span at bounding box center [47, 152] width 8 height 8
click at [47, 147] on input "checkbox" at bounding box center [47, 147] width 0 height 0
checkbox input "true"
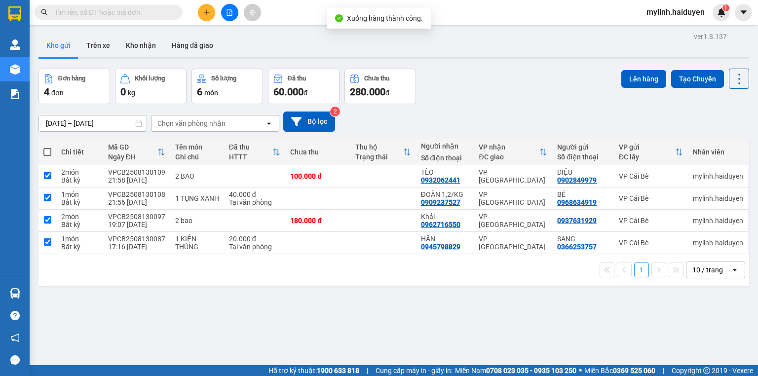
checkbox input "true"
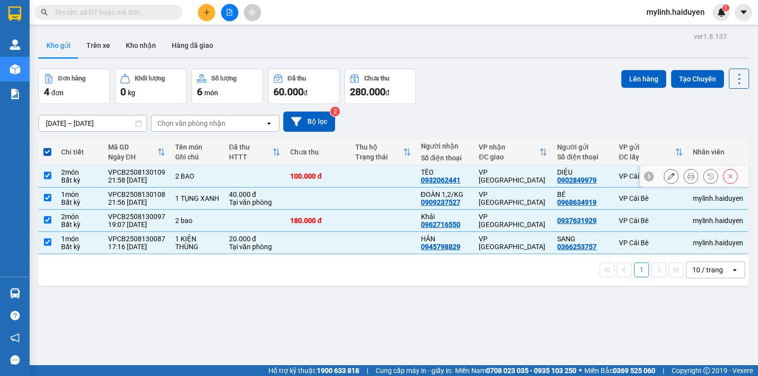
click at [47, 175] on input "checkbox" at bounding box center [47, 175] width 7 height 7
checkbox input "false"
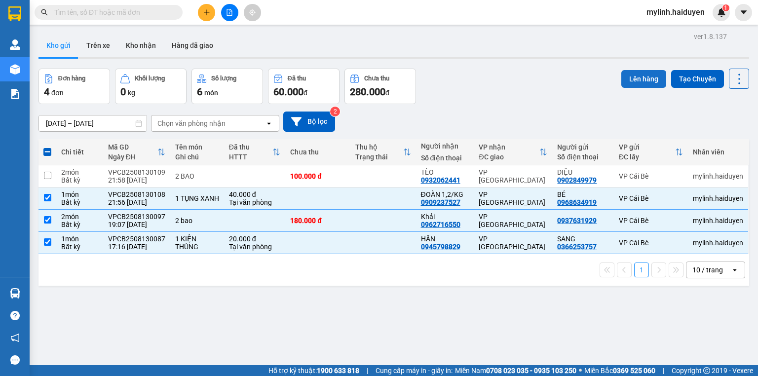
click at [633, 76] on button "Lên hàng" at bounding box center [644, 79] width 45 height 18
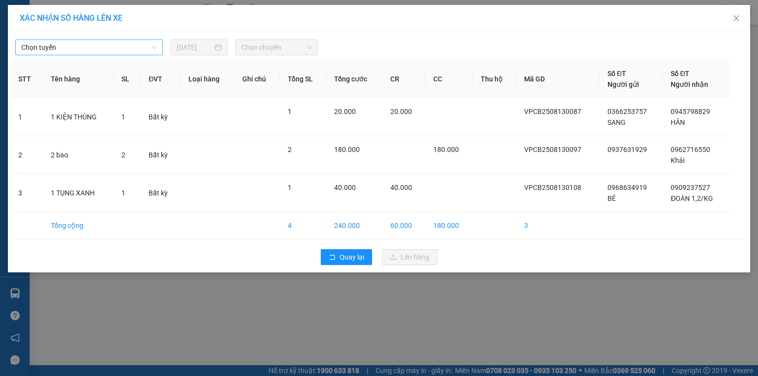
click at [101, 51] on span "Chọn tuyến" at bounding box center [89, 47] width 136 height 15
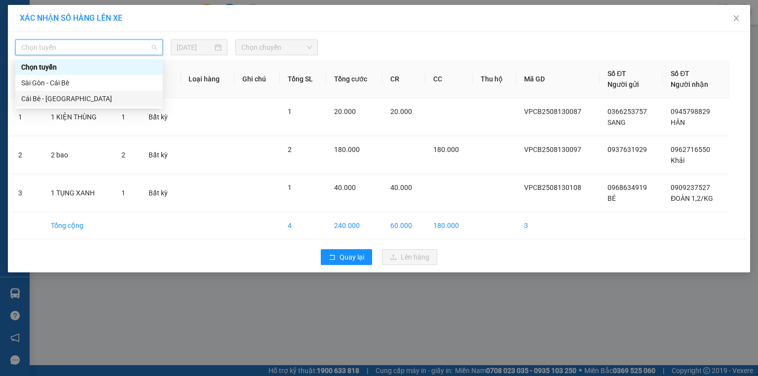
click at [76, 102] on div "Cái Bè - Sài Gòn" at bounding box center [89, 98] width 136 height 11
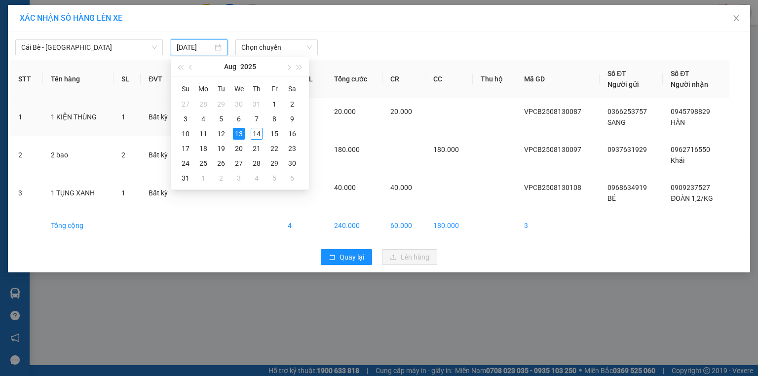
click at [211, 49] on input "[DATE]" at bounding box center [195, 47] width 36 height 11
click at [254, 134] on div "14" at bounding box center [257, 134] width 12 height 12
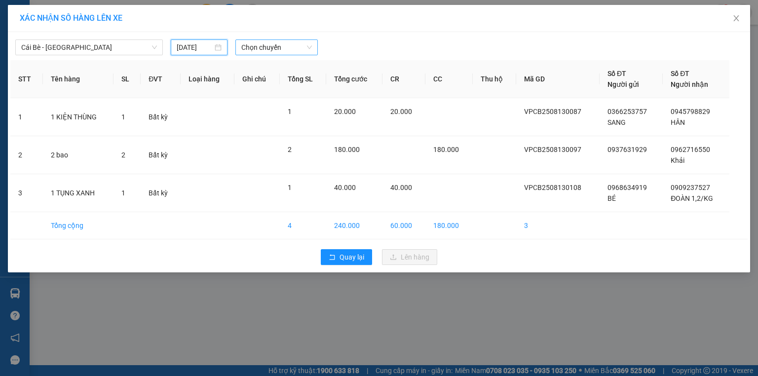
drag, startPoint x: 245, startPoint y: 51, endPoint x: 252, endPoint y: 51, distance: 6.9
click at [245, 51] on span "Chọn chuyến" at bounding box center [276, 47] width 71 height 15
type input "14/08/2025"
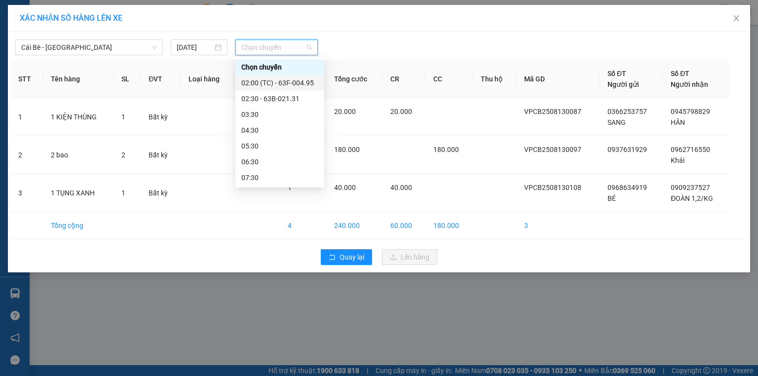
click at [278, 80] on div "02:00 (TC) - 63F-004.95" at bounding box center [279, 83] width 77 height 11
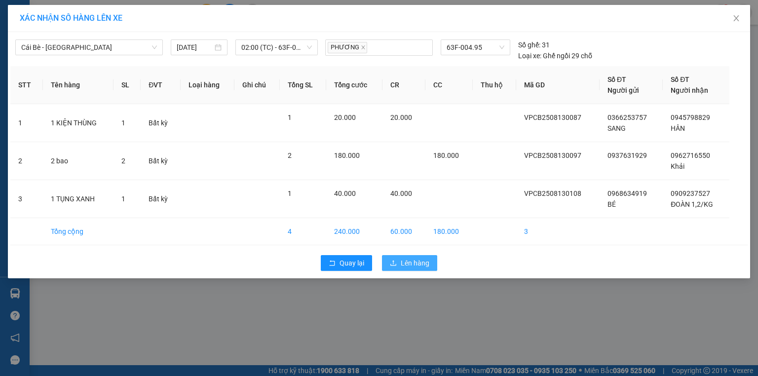
click at [404, 263] on span "Lên hàng" at bounding box center [415, 263] width 29 height 11
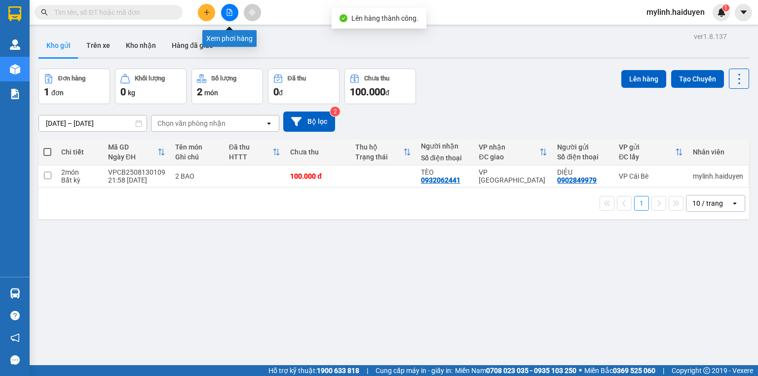
click at [227, 12] on icon "file-add" at bounding box center [229, 12] width 7 height 7
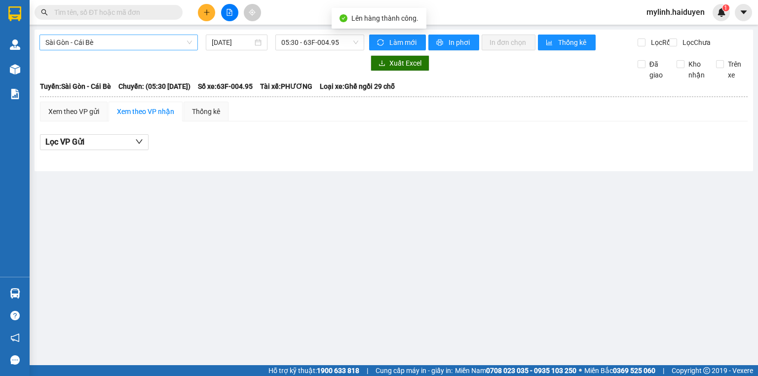
click at [88, 44] on span "Sài Gòn - Cái Bè" at bounding box center [118, 42] width 147 height 15
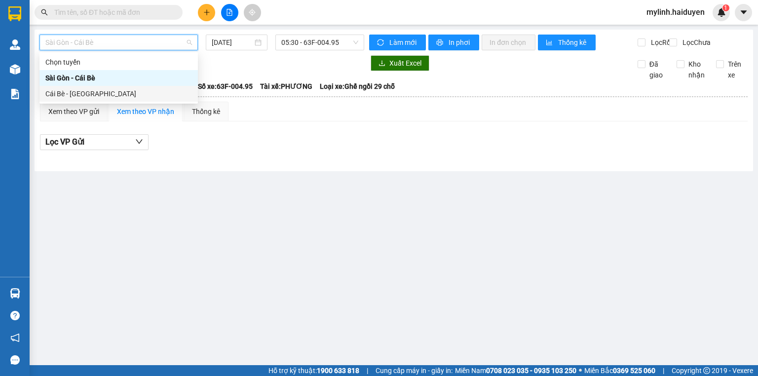
click at [81, 89] on div "Cái Bè - Sài Gòn" at bounding box center [118, 93] width 147 height 11
type input "14/08/2025"
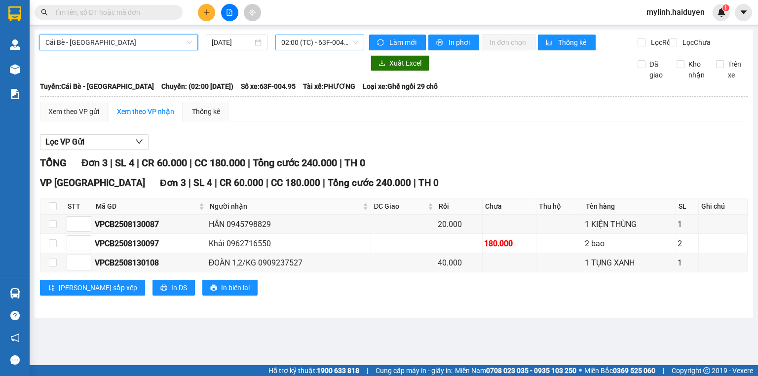
click at [294, 41] on span "02:00 (TC) - 63F-004.95" at bounding box center [320, 42] width 78 height 15
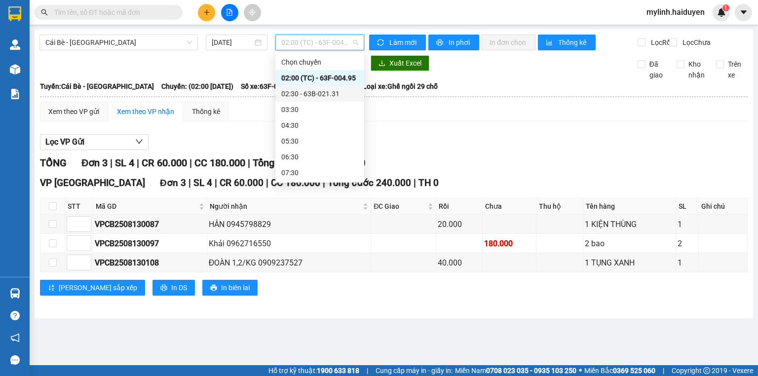
click at [306, 93] on div "02:30 - 63B-021.31" at bounding box center [319, 93] width 77 height 11
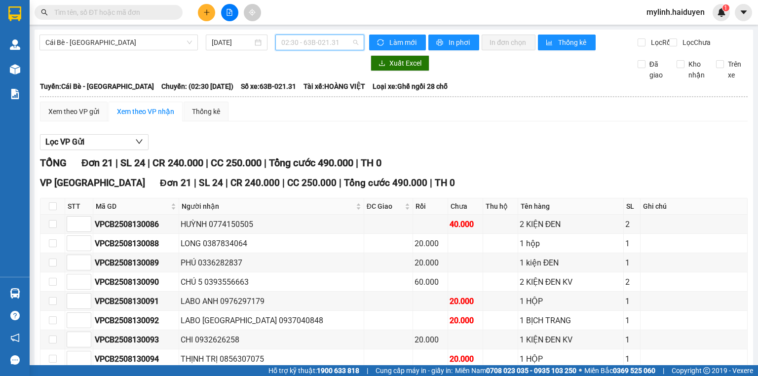
drag, startPoint x: 312, startPoint y: 41, endPoint x: 317, endPoint y: 66, distance: 25.3
click at [312, 42] on span "02:30 - 63B-021.31" at bounding box center [320, 42] width 78 height 15
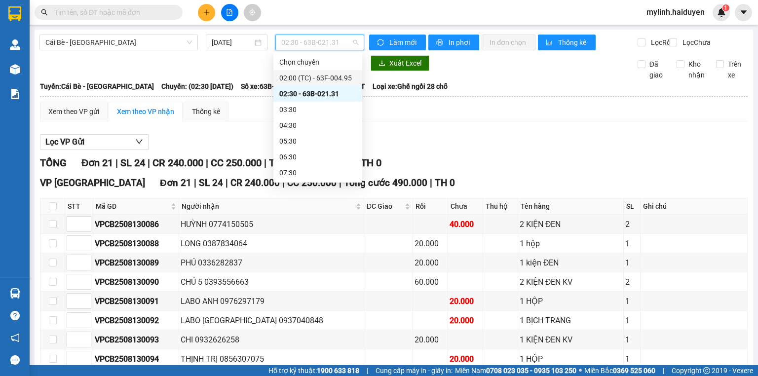
drag, startPoint x: 316, startPoint y: 73, endPoint x: 320, endPoint y: 77, distance: 5.6
click at [316, 74] on div "02:00 (TC) - 63F-004.95" at bounding box center [317, 78] width 77 height 11
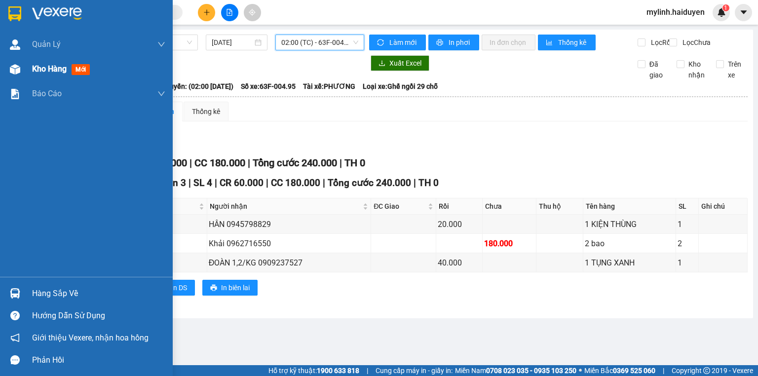
click at [33, 73] on span "Kho hàng" at bounding box center [49, 68] width 35 height 9
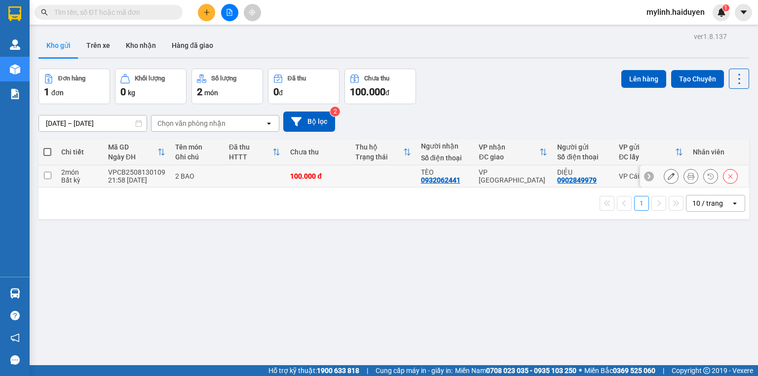
click at [49, 174] on input "checkbox" at bounding box center [47, 175] width 7 height 7
checkbox input "true"
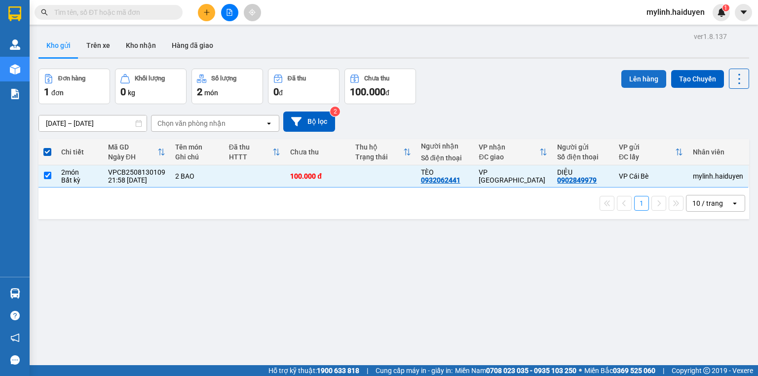
click at [637, 78] on button "Lên hàng" at bounding box center [644, 79] width 45 height 18
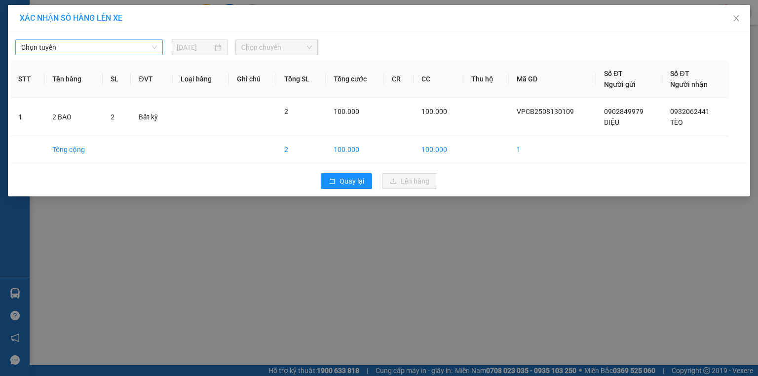
click at [99, 52] on span "Chọn tuyến" at bounding box center [89, 47] width 136 height 15
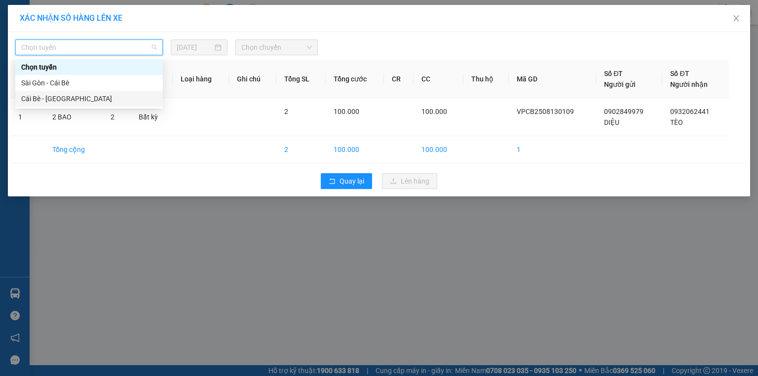
drag, startPoint x: 64, startPoint y: 95, endPoint x: 130, endPoint y: 72, distance: 69.9
click at [65, 95] on div "Cái Bè - Sài Gòn" at bounding box center [89, 98] width 136 height 11
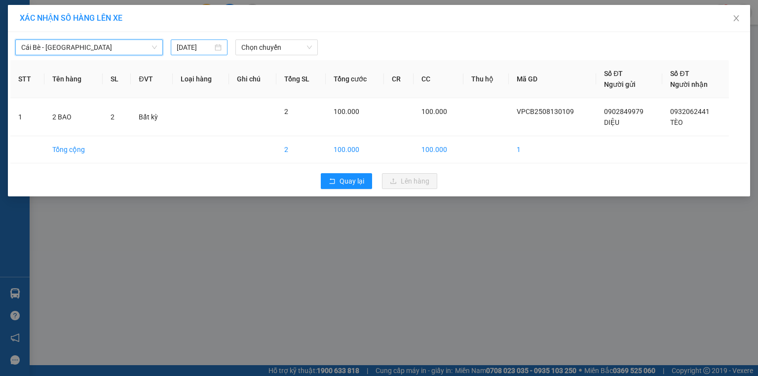
drag, startPoint x: 193, startPoint y: 47, endPoint x: 207, endPoint y: 53, distance: 14.9
click at [195, 47] on input "[DATE]" at bounding box center [195, 47] width 36 height 11
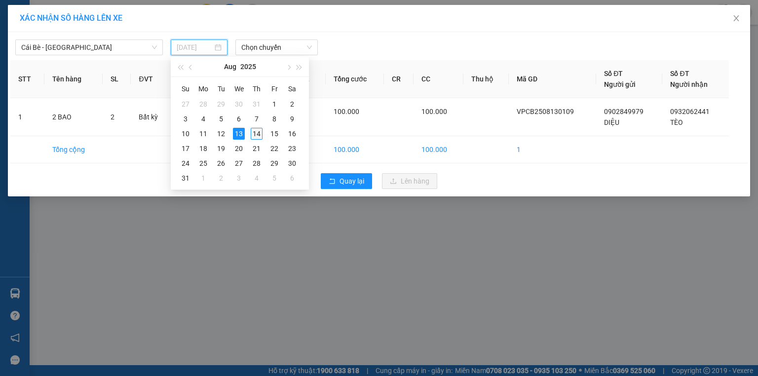
click at [257, 130] on div "14" at bounding box center [257, 134] width 12 height 12
type input "14/08/2025"
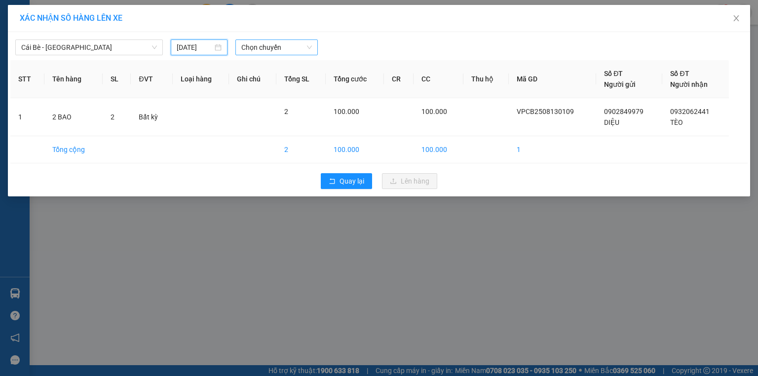
click at [253, 51] on span "Chọn chuyến" at bounding box center [276, 47] width 71 height 15
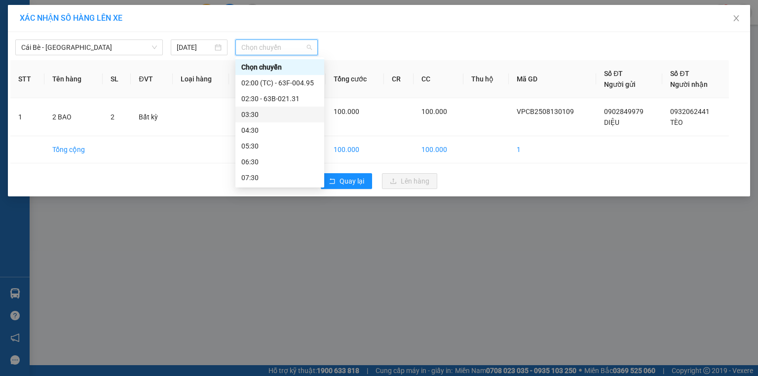
drag, startPoint x: 263, startPoint y: 115, endPoint x: 283, endPoint y: 103, distance: 23.5
click at [266, 113] on div "03:30" at bounding box center [279, 114] width 77 height 11
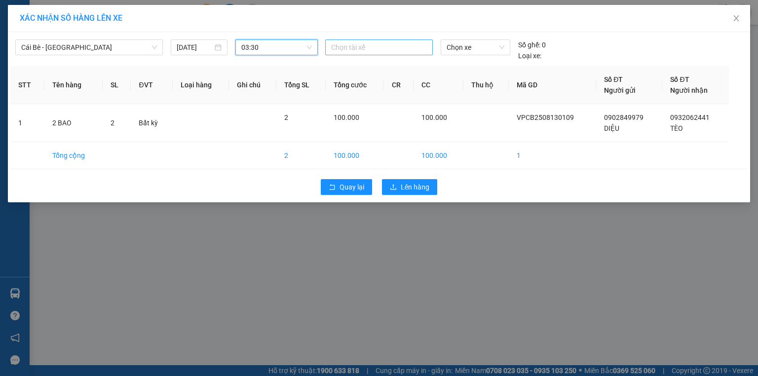
click at [361, 51] on div at bounding box center [379, 47] width 103 height 12
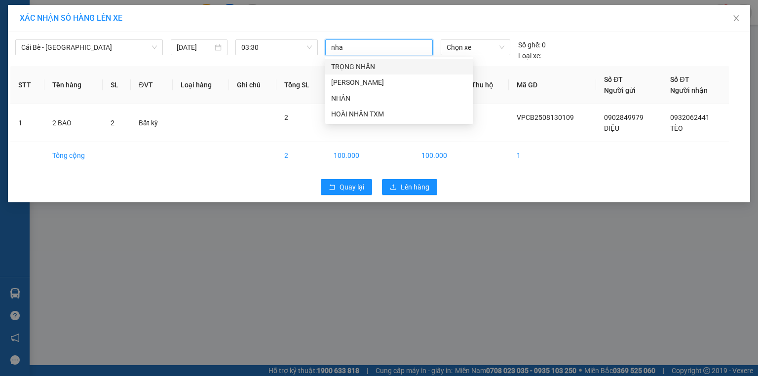
type input "nhan"
click at [369, 113] on div "HOÀI NHÂN TXM" at bounding box center [399, 114] width 136 height 11
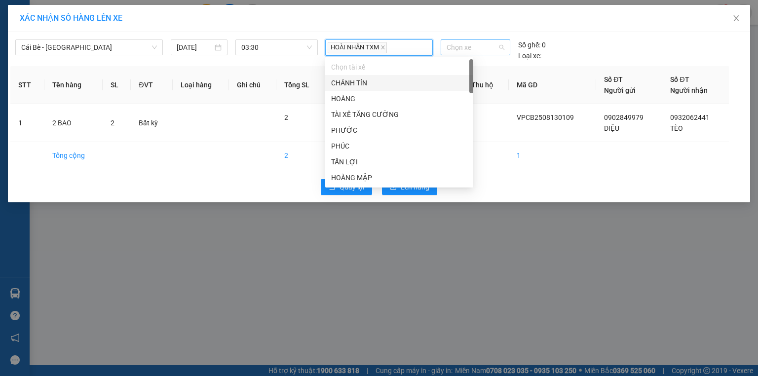
click at [467, 40] on span "Chọn xe" at bounding box center [475, 47] width 57 height 15
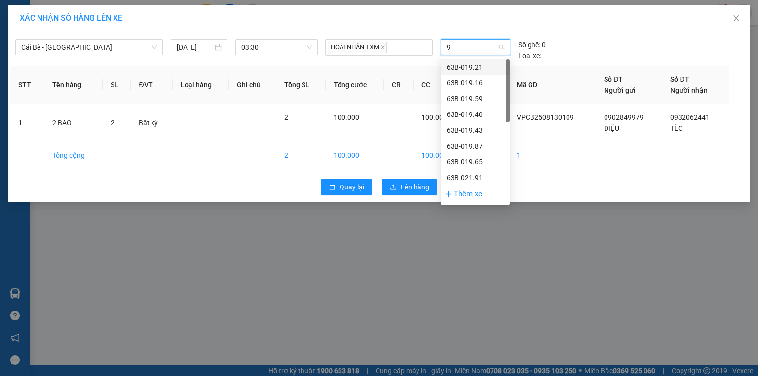
type input "91"
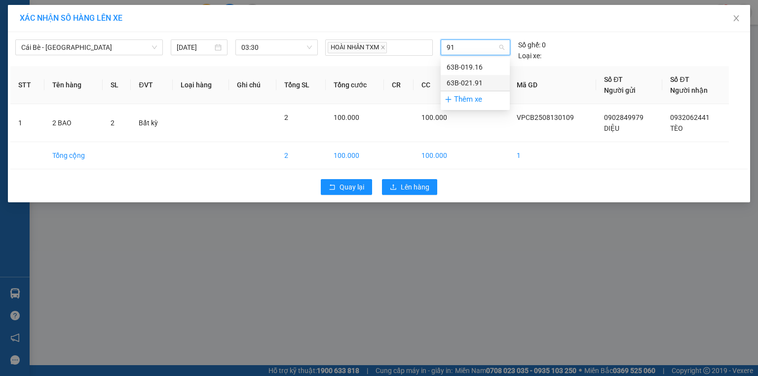
click at [478, 81] on div "63B-021.91" at bounding box center [475, 83] width 57 height 11
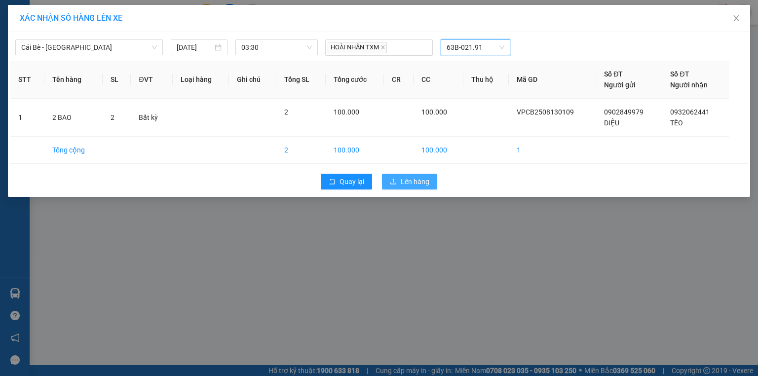
click at [415, 180] on span "Lên hàng" at bounding box center [415, 181] width 29 height 11
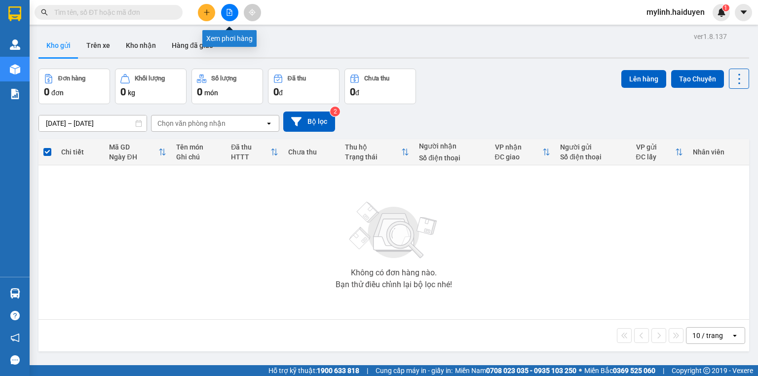
click at [227, 16] on button at bounding box center [229, 12] width 17 height 17
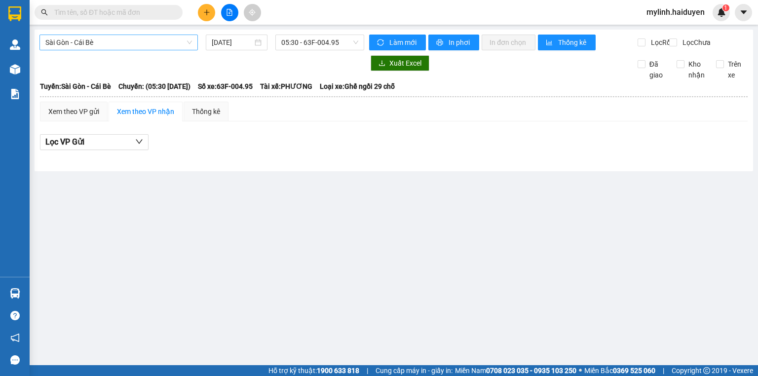
click at [108, 45] on span "Sài Gòn - Cái Bè" at bounding box center [118, 42] width 147 height 15
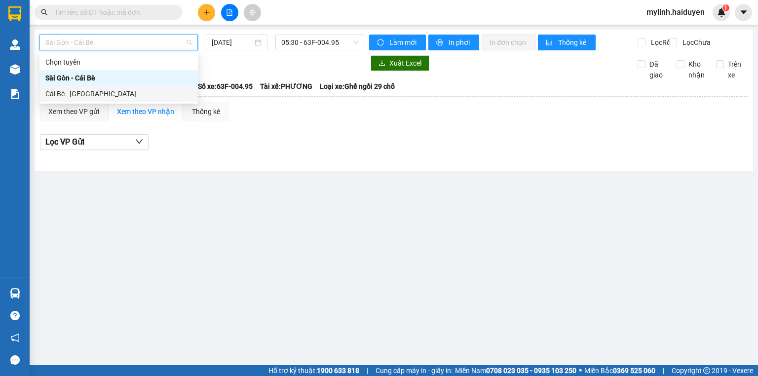
click at [85, 92] on div "Cái Bè - Sài Gòn" at bounding box center [118, 93] width 147 height 11
type input "14/08/2025"
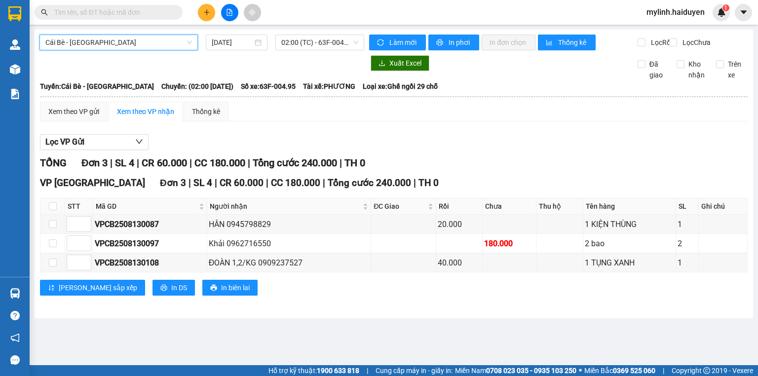
click at [314, 50] on div "Cái Bè - Sài Gòn Cái Bè - Sài Gòn 14/08/2025 02:00 (TC) - 63F-004.95" at bounding box center [201, 43] width 325 height 16
drag, startPoint x: 311, startPoint y: 44, endPoint x: 311, endPoint y: 50, distance: 5.9
click at [311, 47] on span "02:00 (TC) - 63F-004.95" at bounding box center [320, 42] width 78 height 15
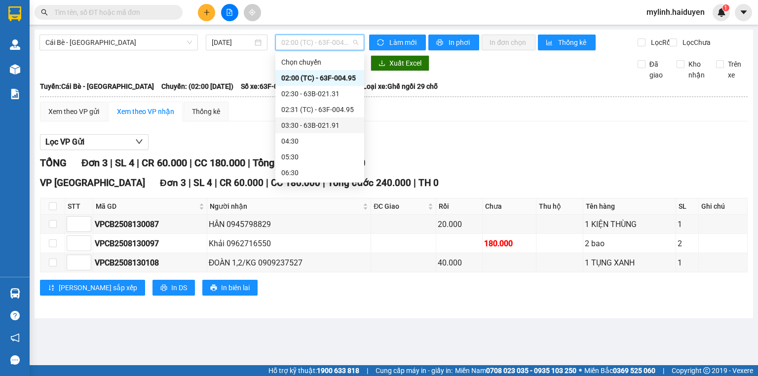
click at [307, 124] on div "03:30 - 63B-021.91" at bounding box center [319, 125] width 77 height 11
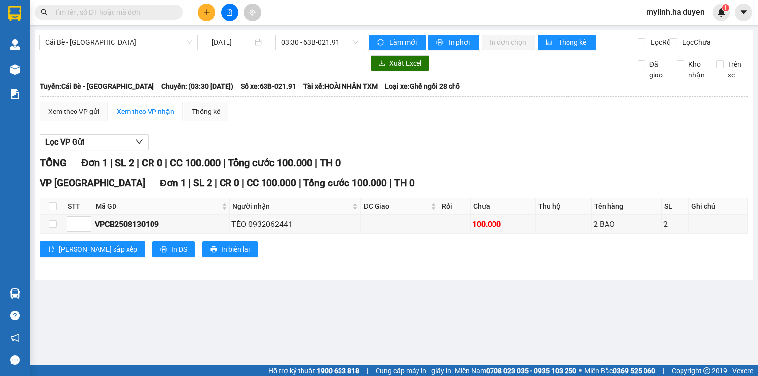
click at [140, 16] on input "text" at bounding box center [112, 12] width 117 height 11
click at [140, 15] on input "text" at bounding box center [112, 12] width 117 height 11
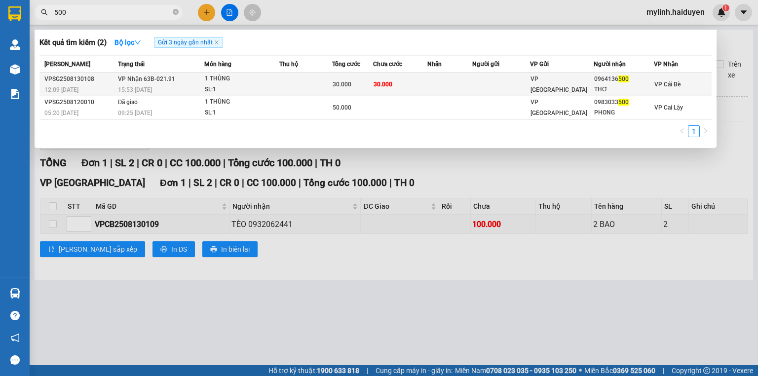
type input "500"
click at [545, 84] on span "VP [GEOGRAPHIC_DATA]" at bounding box center [559, 85] width 57 height 18
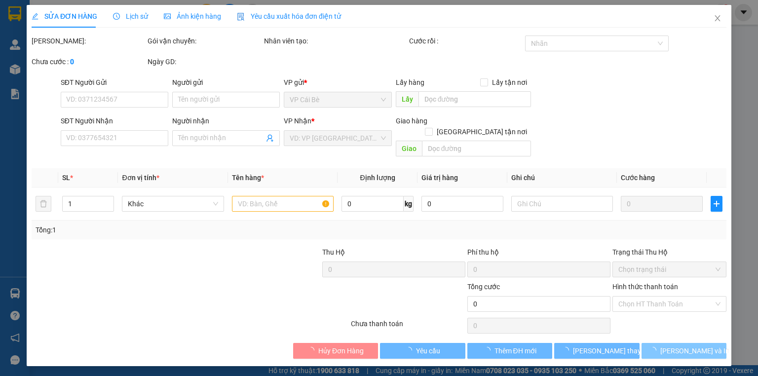
type input "0964136500"
type input "THƠ"
type input "30.000"
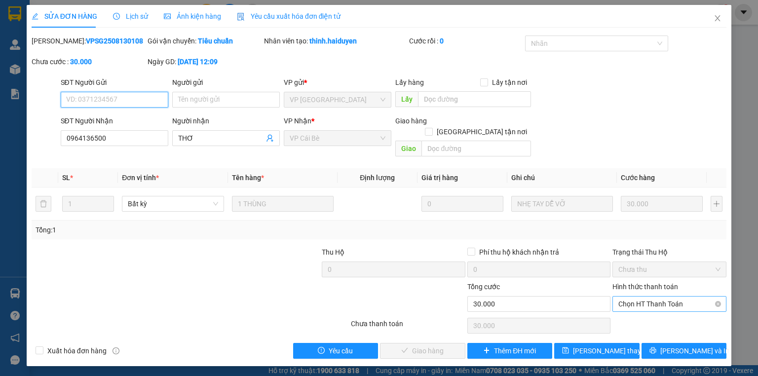
click at [645, 297] on span "Chọn HT Thanh Toán" at bounding box center [670, 304] width 102 height 15
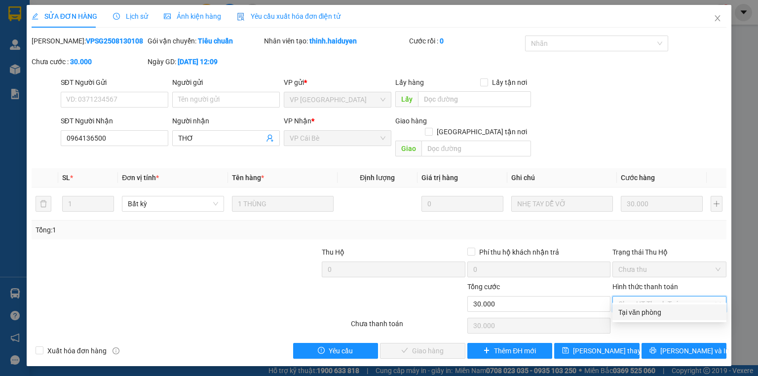
drag, startPoint x: 643, startPoint y: 308, endPoint x: 632, endPoint y: 310, distance: 11.5
click at [643, 309] on div "Tại văn phòng" at bounding box center [670, 312] width 102 height 11
type input "0"
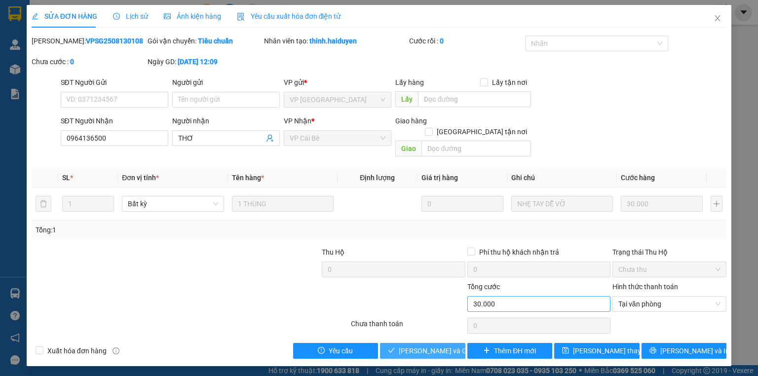
drag, startPoint x: 452, startPoint y: 335, endPoint x: 507, endPoint y: 294, distance: 68.1
click at [451, 346] on span "Lưu và Giao hàng" at bounding box center [446, 351] width 95 height 11
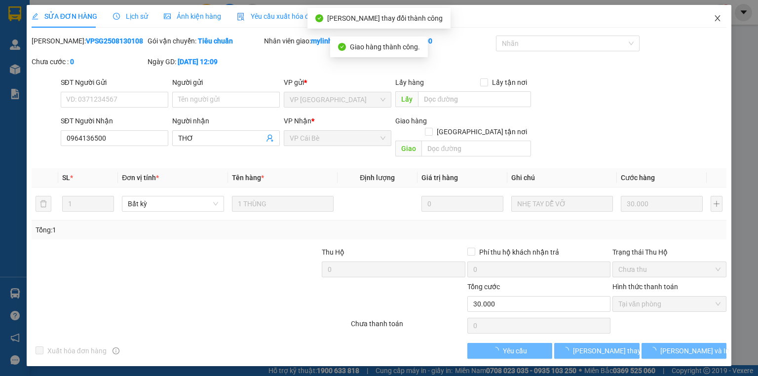
click at [718, 19] on icon "close" at bounding box center [717, 18] width 5 height 6
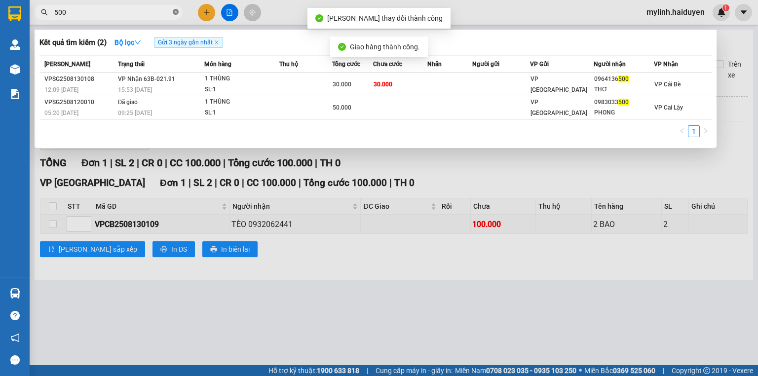
click at [176, 12] on icon "close-circle" at bounding box center [176, 12] width 6 height 6
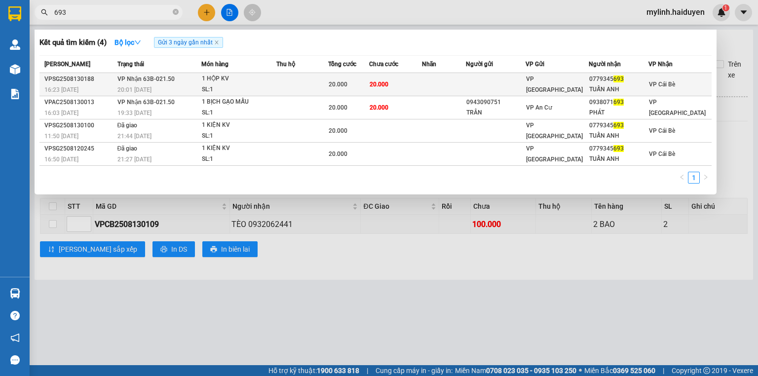
type input "693"
click at [624, 81] on span "693" at bounding box center [619, 79] width 10 height 7
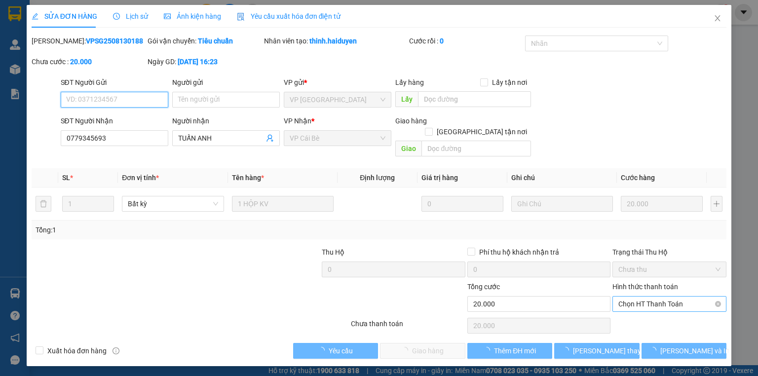
click at [666, 297] on span "Chọn HT Thanh Toán" at bounding box center [670, 304] width 102 height 15
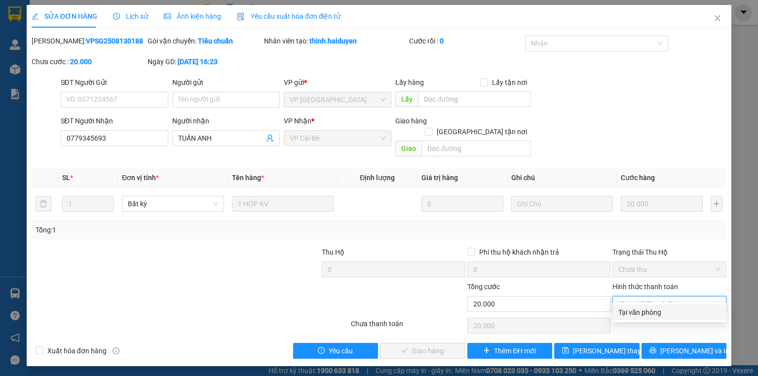
drag, startPoint x: 654, startPoint y: 312, endPoint x: 665, endPoint y: 306, distance: 13.0
click at [654, 312] on div "Tại văn phòng" at bounding box center [670, 312] width 102 height 11
type input "0"
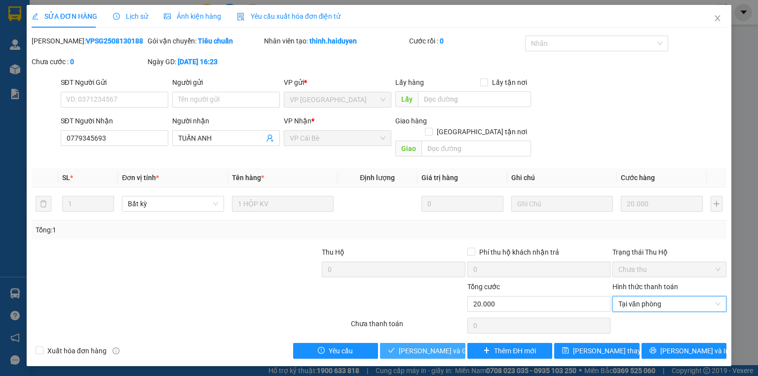
drag, startPoint x: 448, startPoint y: 336, endPoint x: 462, endPoint y: 341, distance: 15.3
click at [450, 346] on span "Lưu và Giao hàng" at bounding box center [446, 351] width 95 height 11
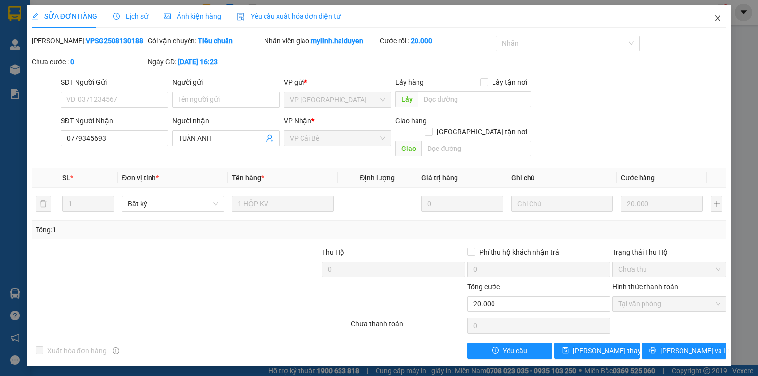
click at [719, 20] on icon "close" at bounding box center [718, 18] width 8 height 8
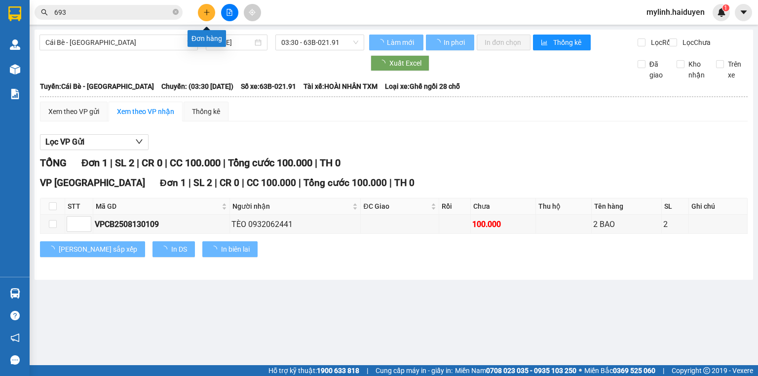
click at [203, 16] on button at bounding box center [206, 12] width 17 height 17
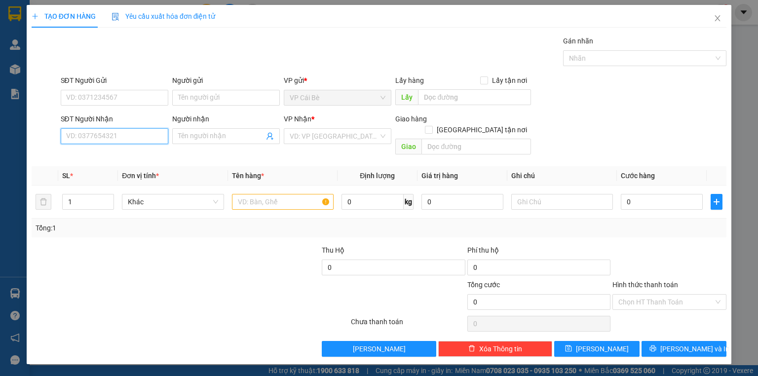
click at [125, 134] on input "SĐT Người Nhận" at bounding box center [115, 136] width 108 height 16
drag, startPoint x: 132, startPoint y: 98, endPoint x: 142, endPoint y: 66, distance: 33.6
click at [131, 94] on input "SĐT Người Gửi" at bounding box center [115, 98] width 108 height 16
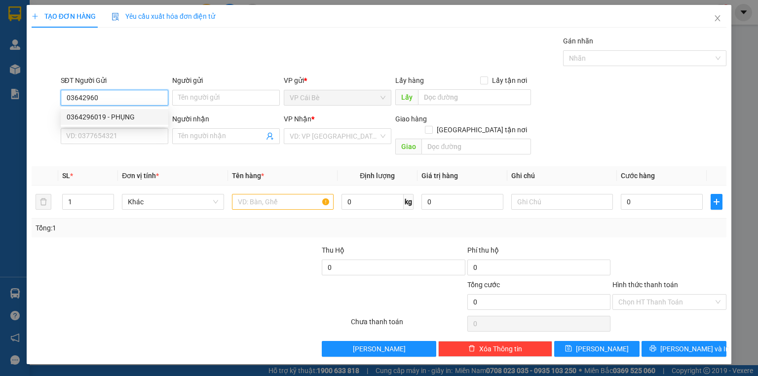
drag, startPoint x: 117, startPoint y: 114, endPoint x: 124, endPoint y: 107, distance: 10.1
click at [118, 114] on div "0364296019 - PHỤNG" at bounding box center [115, 117] width 96 height 11
type input "0364296019"
type input "PHỤNG"
type input "0984946504"
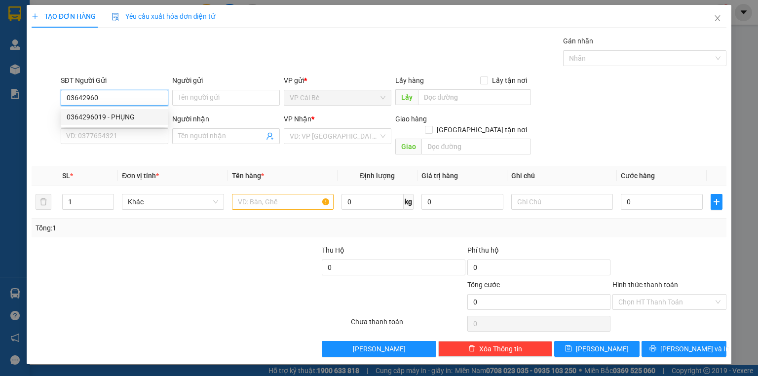
type input "LOAN (KBM)"
type input "180.000"
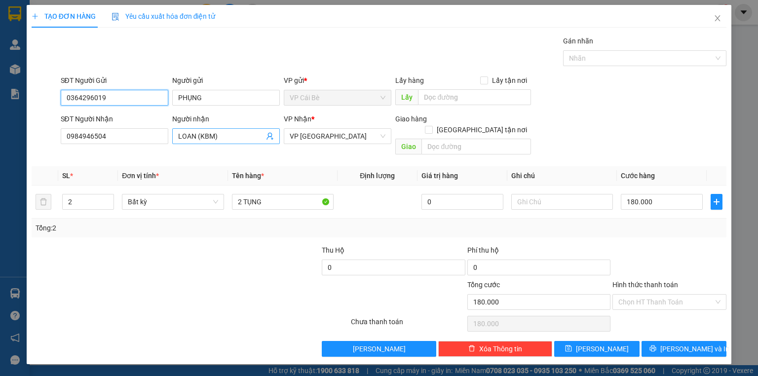
type input "0364296019"
click at [223, 138] on input "LOAN (KBM)" at bounding box center [221, 136] width 86 height 11
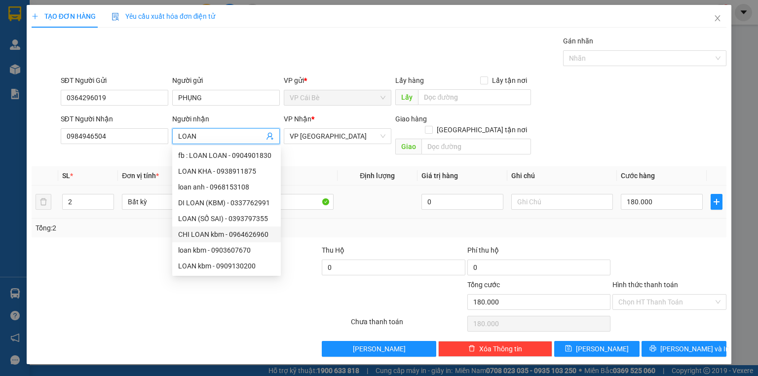
type input "LOAN"
click at [361, 194] on td at bounding box center [378, 202] width 80 height 33
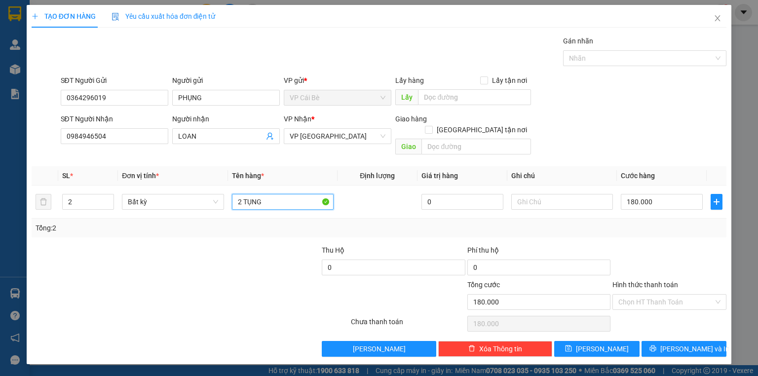
drag, startPoint x: 273, startPoint y: 195, endPoint x: 73, endPoint y: 212, distance: 200.6
click at [74, 212] on div "SL * Đơn vị tính * Tên hàng * Định lượng Giá trị hàng Ghi chú Cước hàng 2 Bất k…" at bounding box center [379, 201] width 695 height 71
type input "1 tung +1 túi trang kv"
click at [640, 194] on input "180.000" at bounding box center [662, 202] width 82 height 16
type input "0"
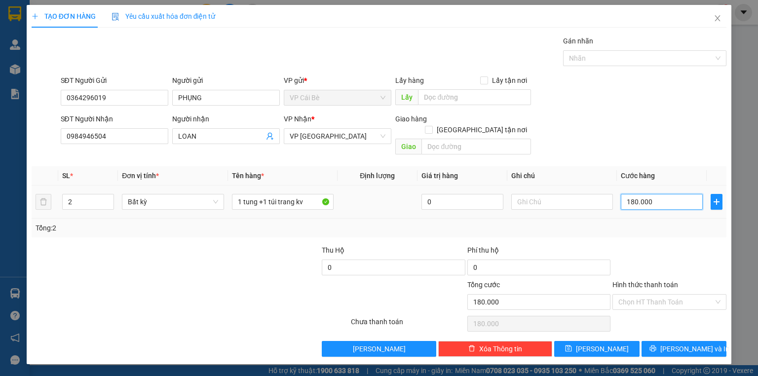
type input "0"
type input "8"
type input "08"
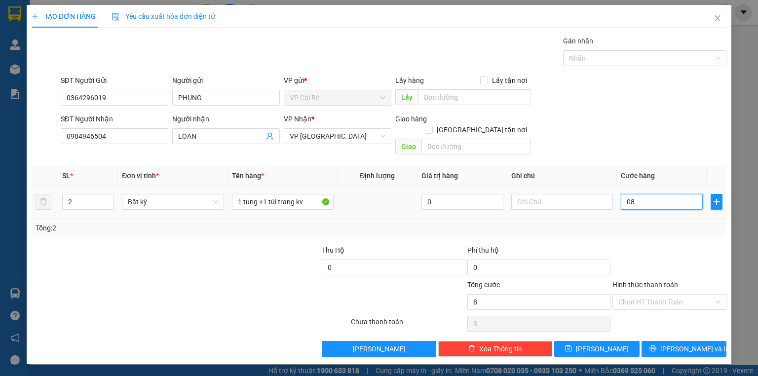
type input "80"
type input "080"
type input "80.000"
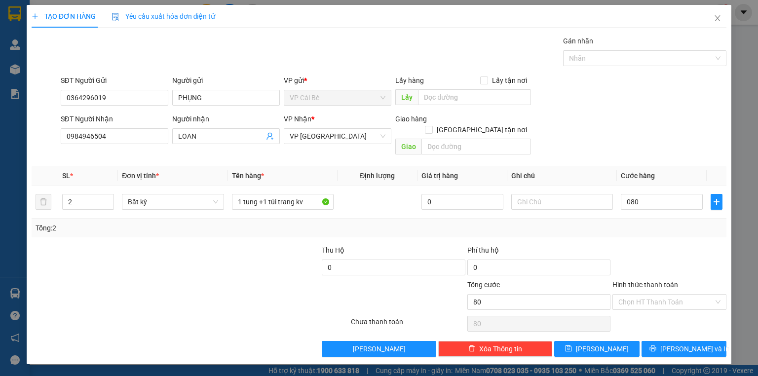
type input "80.000"
drag, startPoint x: 603, startPoint y: 142, endPoint x: 625, endPoint y: 188, distance: 51.2
click at [607, 151] on div "Transit Pickup Surcharge Ids Transit Deliver Surcharge Ids Transit Deliver Surc…" at bounding box center [379, 196] width 695 height 321
drag, startPoint x: 677, startPoint y: 341, endPoint x: 656, endPoint y: 333, distance: 22.6
click at [676, 344] on span "Lưu và In" at bounding box center [695, 349] width 69 height 11
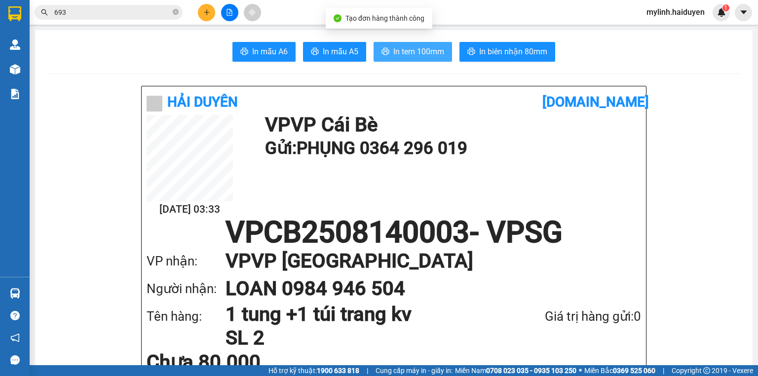
click at [398, 42] on button "In tem 100mm" at bounding box center [413, 52] width 78 height 20
